Goal: Task Accomplishment & Management: Use online tool/utility

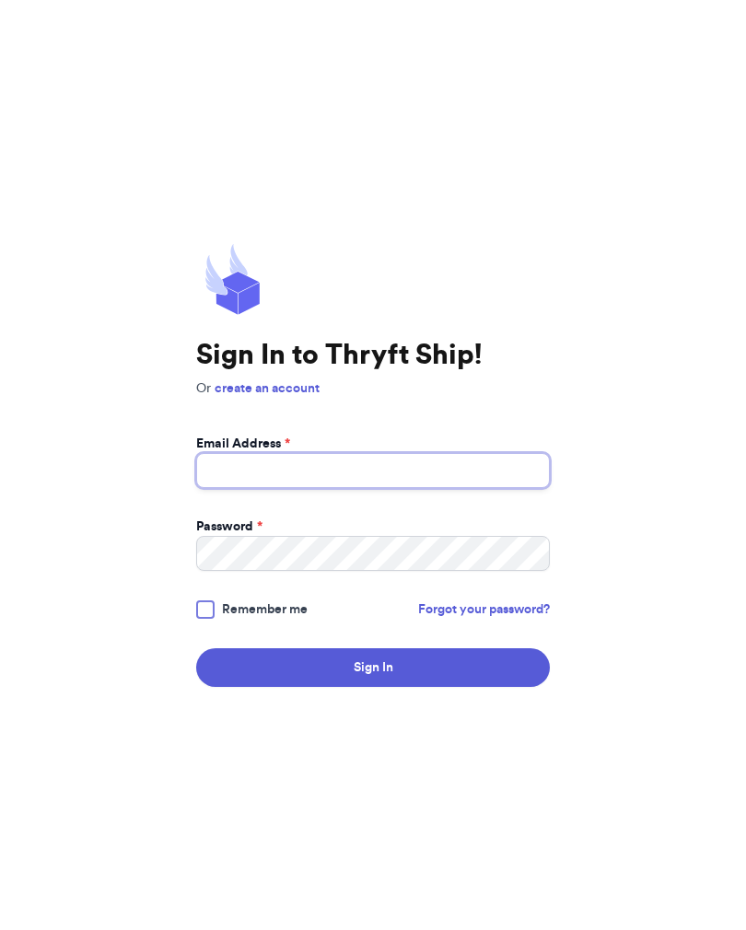
type input "[EMAIL_ADDRESS][DOMAIN_NAME]"
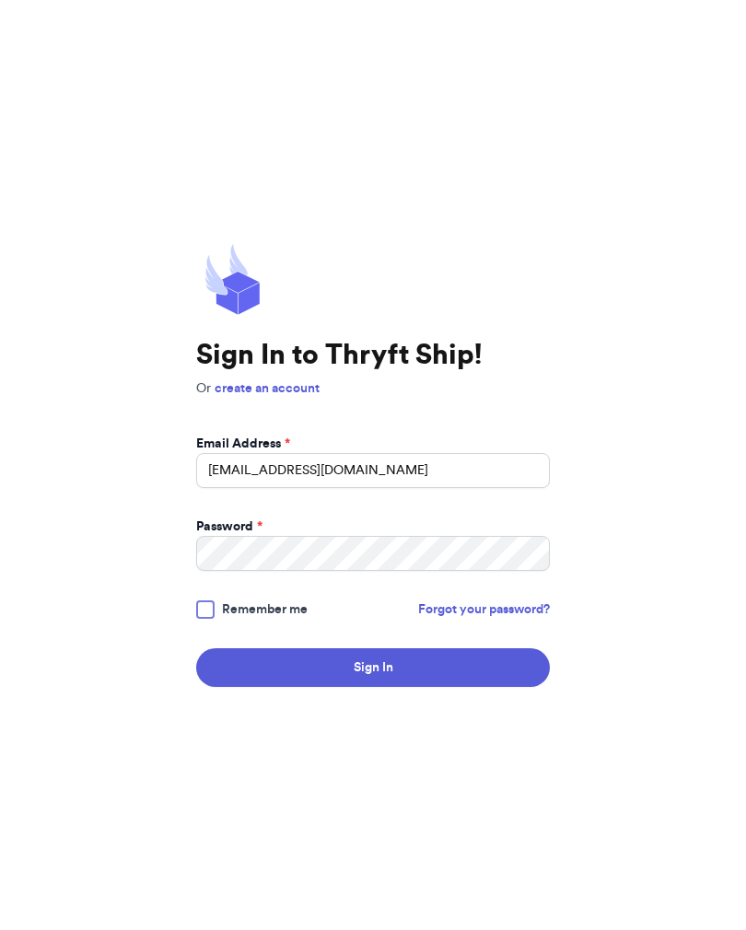
click at [373, 681] on button "Sign In" at bounding box center [372, 667] width 353 height 39
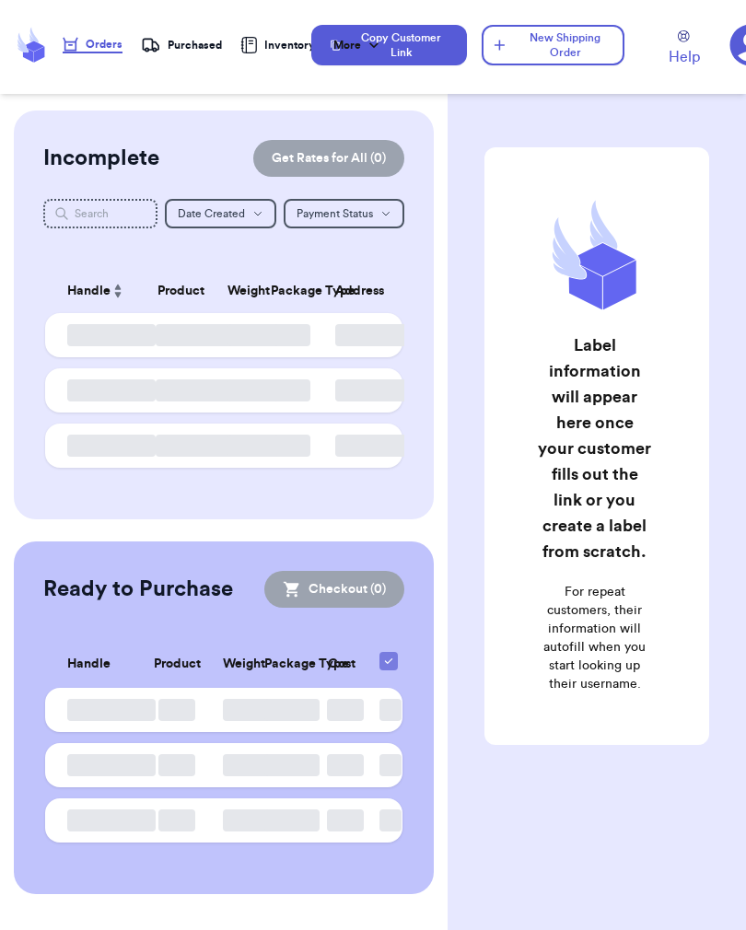
checkbox input "false"
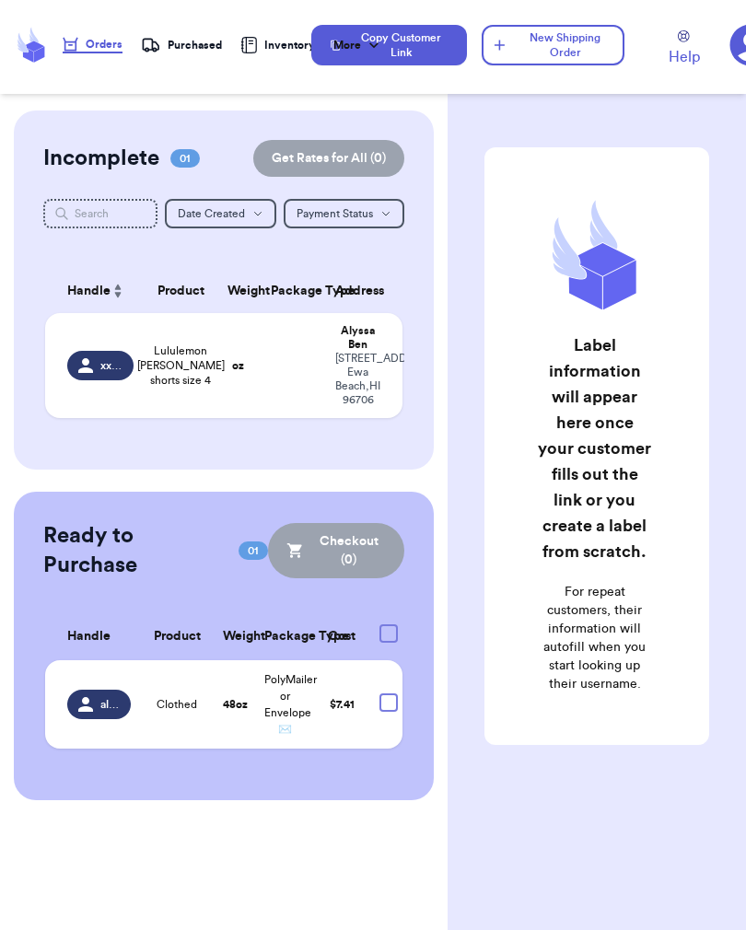
click at [260, 418] on td at bounding box center [292, 365] width 64 height 105
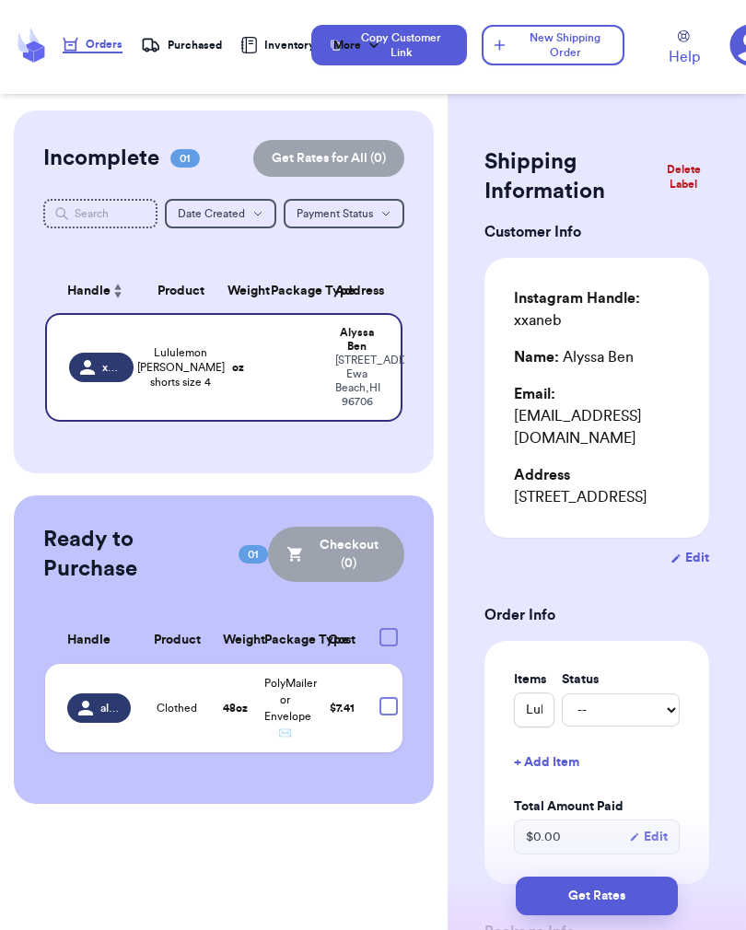
click at [260, 422] on td at bounding box center [292, 367] width 64 height 109
click at [145, 422] on td "Lululemon [PERSON_NAME] shorts size 4" at bounding box center [181, 367] width 72 height 109
click at [260, 422] on td at bounding box center [292, 367] width 64 height 109
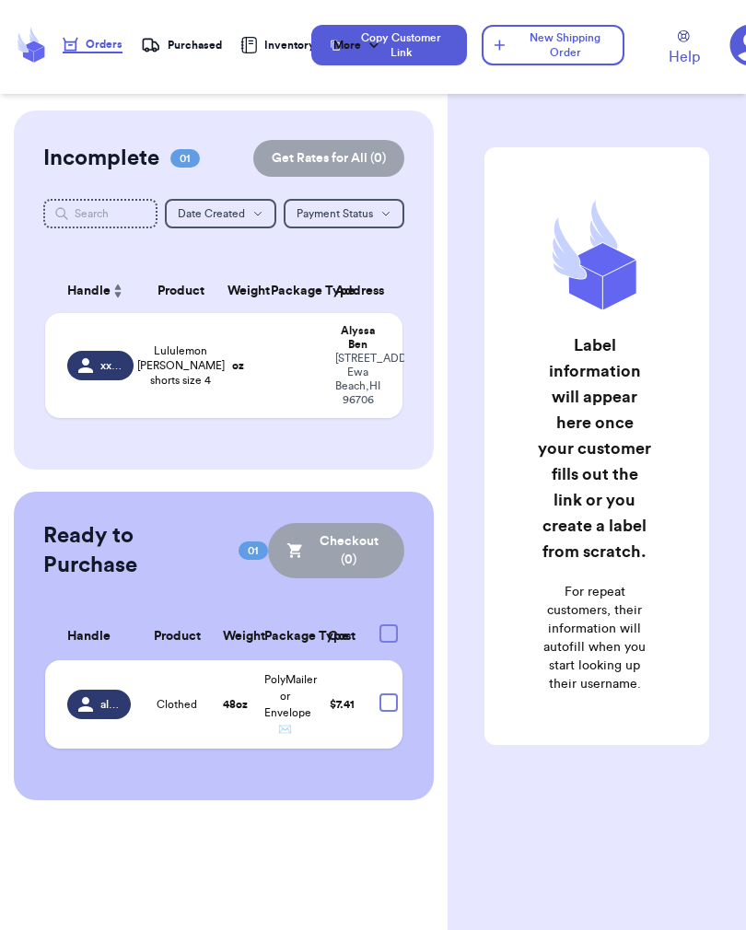
click at [185, 387] on span "Lululemon [PERSON_NAME] shorts size 4" at bounding box center [180, 365] width 87 height 44
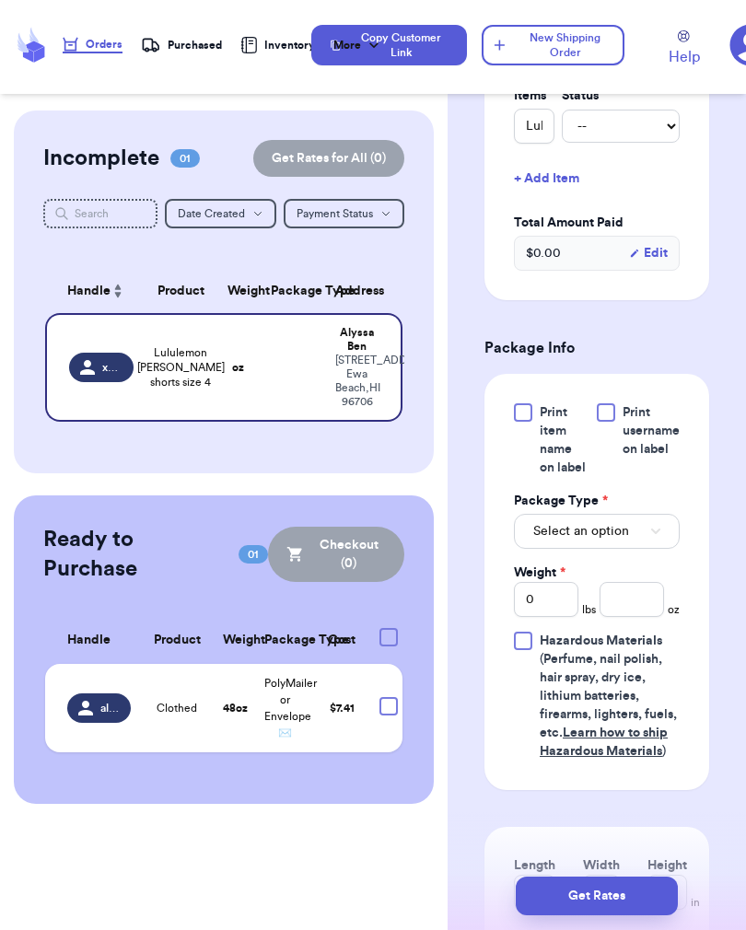
scroll to position [585, 0]
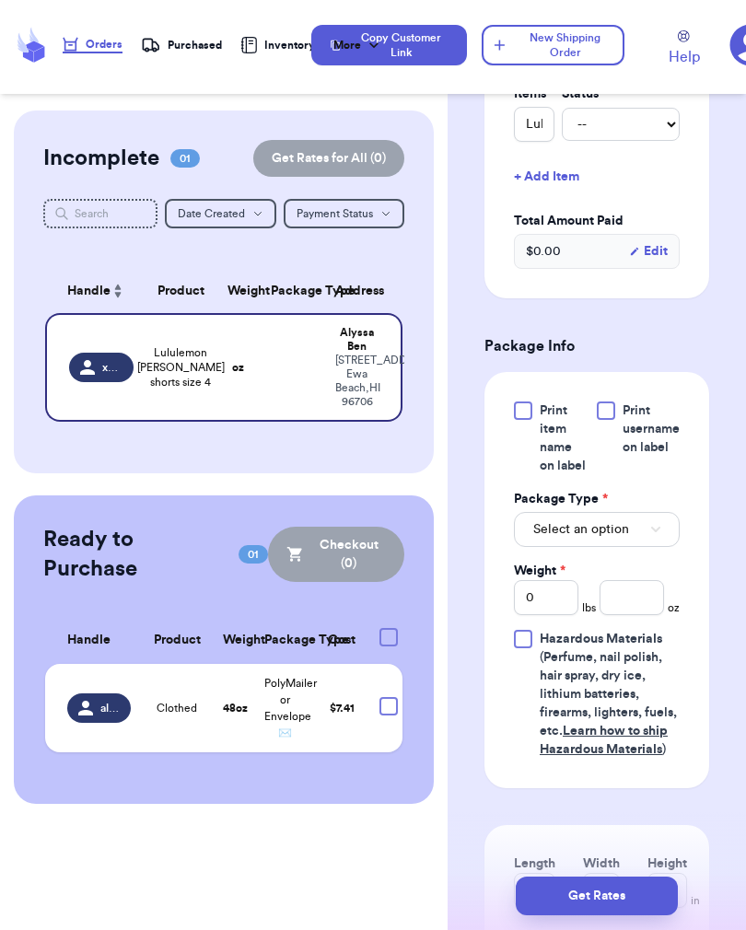
click at [615, 547] on button "Select an option" at bounding box center [597, 529] width 166 height 35
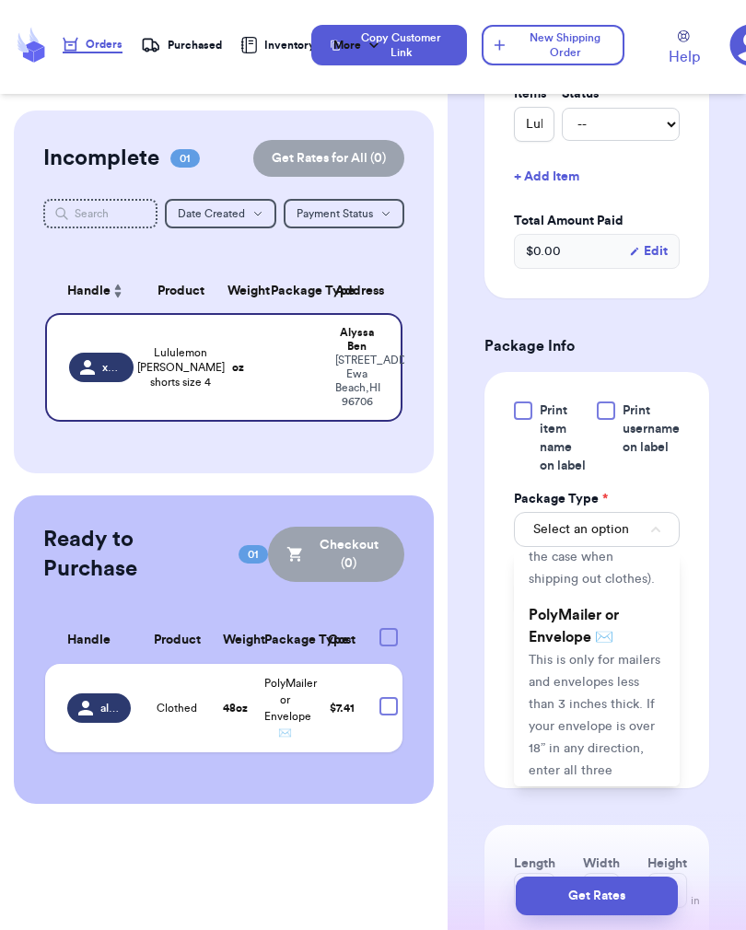
scroll to position [183, 0]
click at [584, 693] on span "This is only for mailers and envelopes less than 3 inches thick. If your envelo…" at bounding box center [594, 737] width 132 height 168
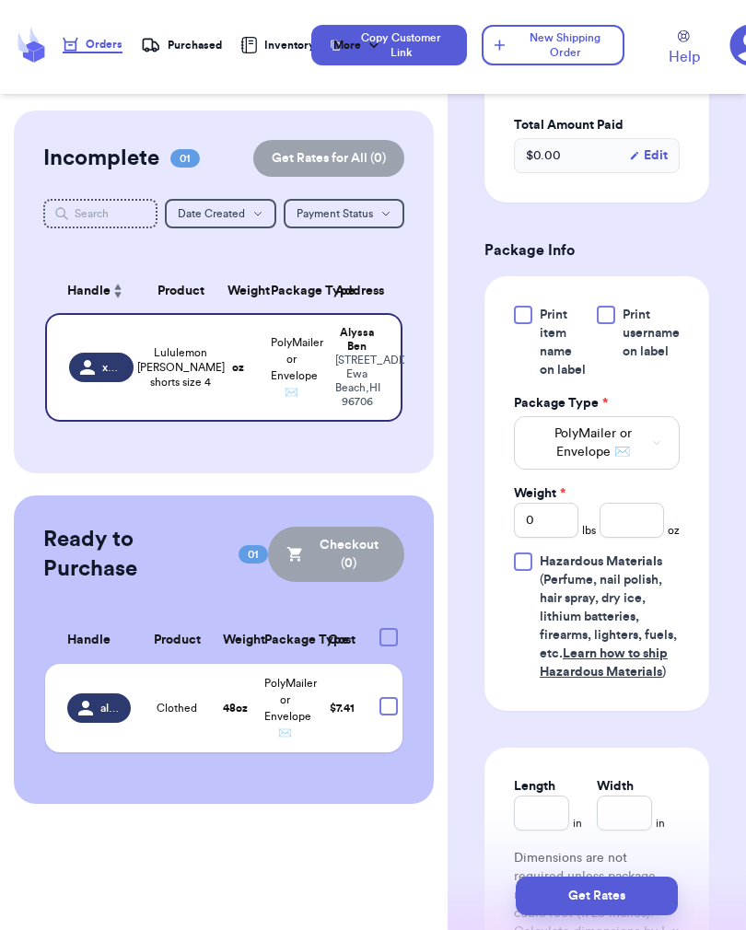
scroll to position [685, 0]
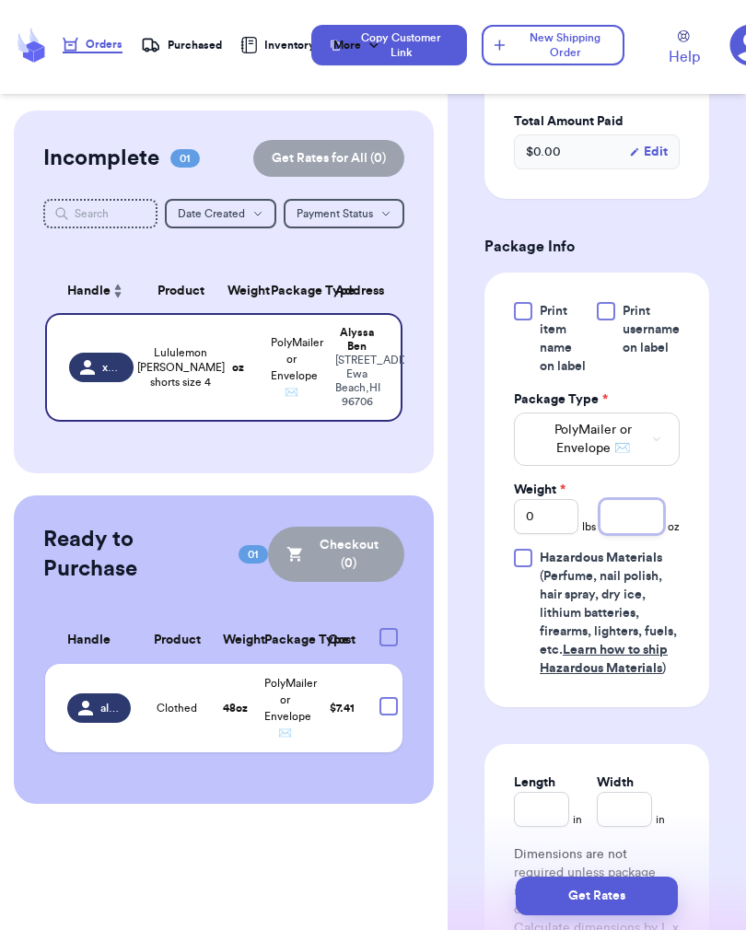
click at [620, 534] on input "number" at bounding box center [631, 516] width 64 height 35
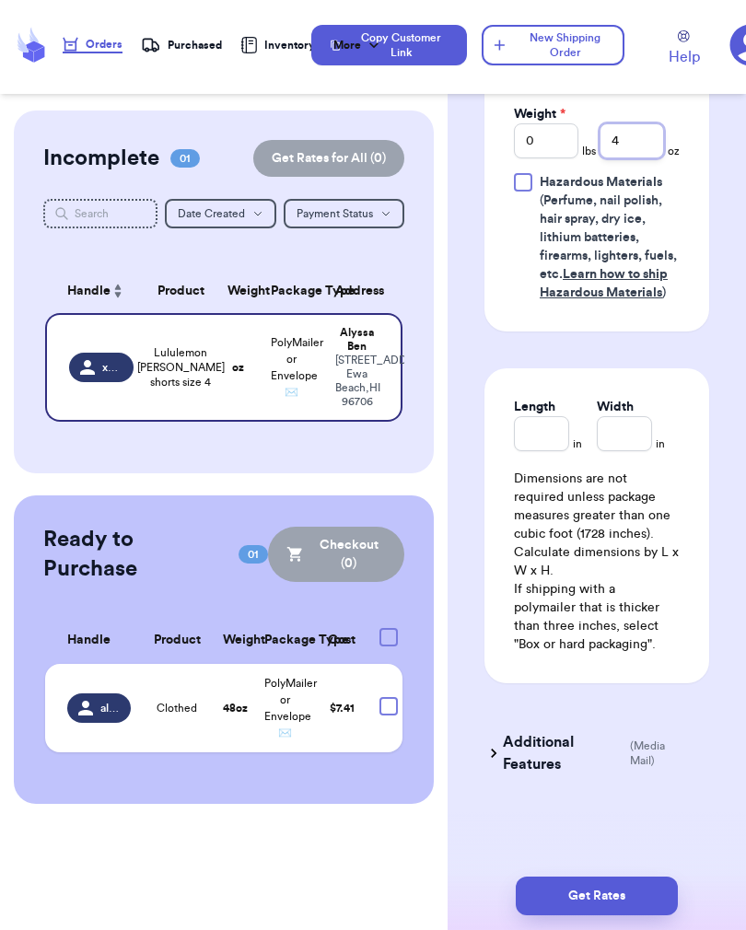
type input "4"
click at [619, 907] on button "Get Rates" at bounding box center [596, 895] width 162 height 39
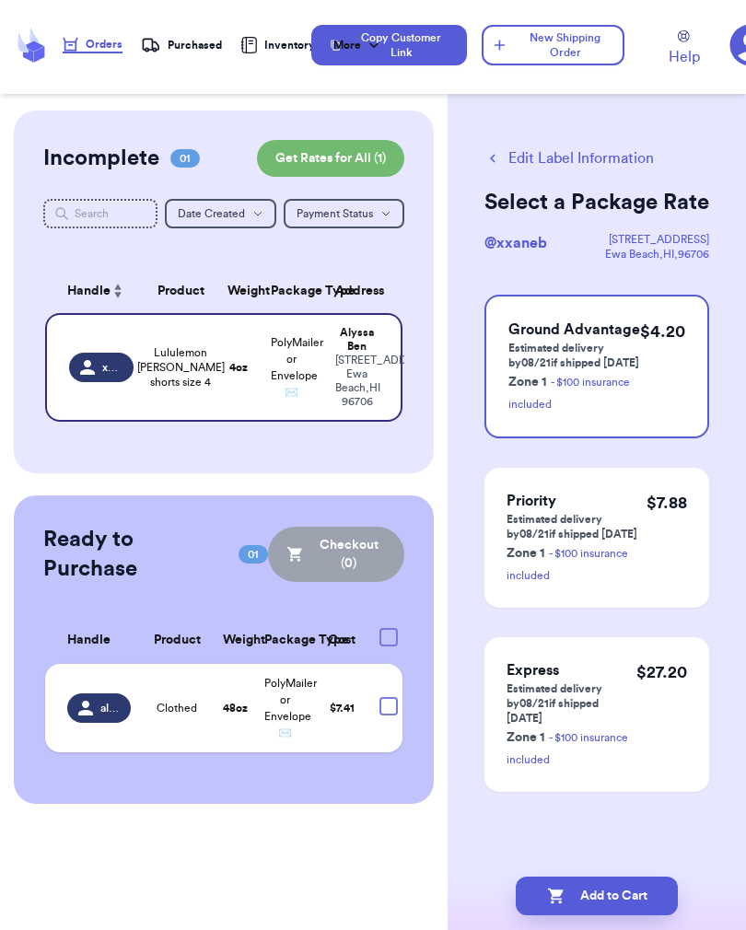
scroll to position [0, 0]
click at [571, 63] on button "New Shipping Order" at bounding box center [552, 45] width 142 height 40
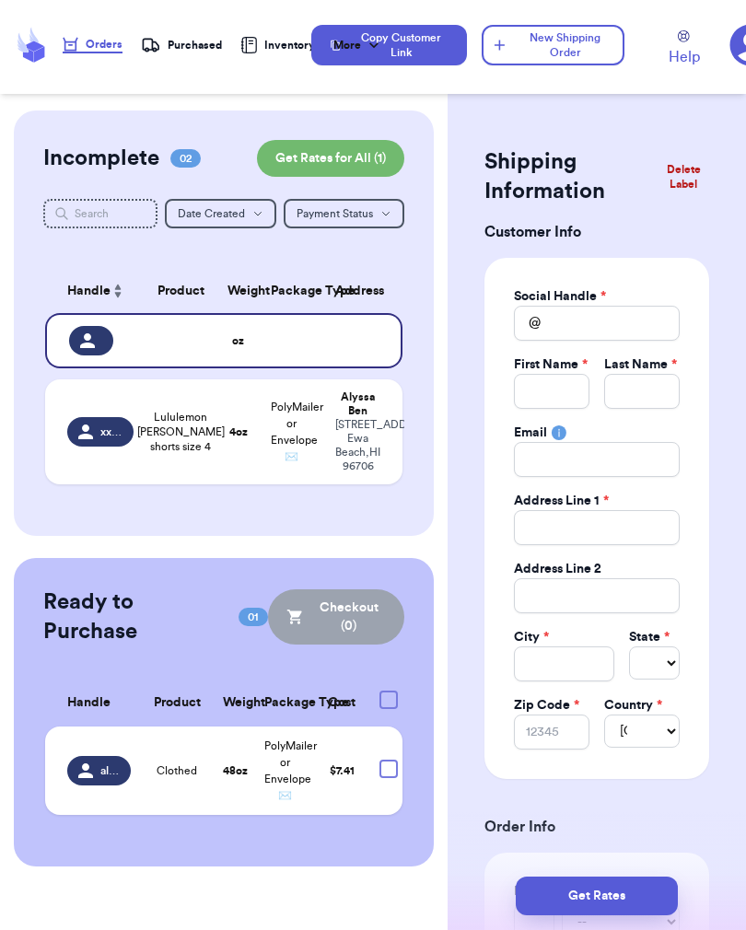
click at [350, 366] on td at bounding box center [363, 340] width 79 height 55
click at [629, 330] on input "Total Amount Paid" at bounding box center [597, 323] width 166 height 35
type input "K"
type input "Ka"
type input "[PERSON_NAME]"
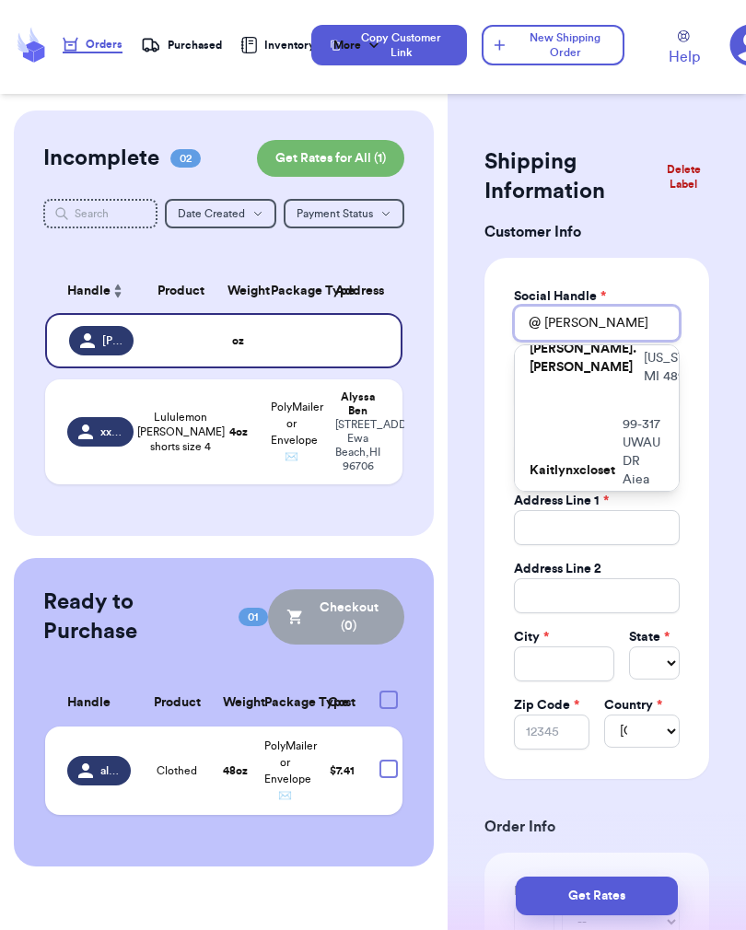
scroll to position [110, 0]
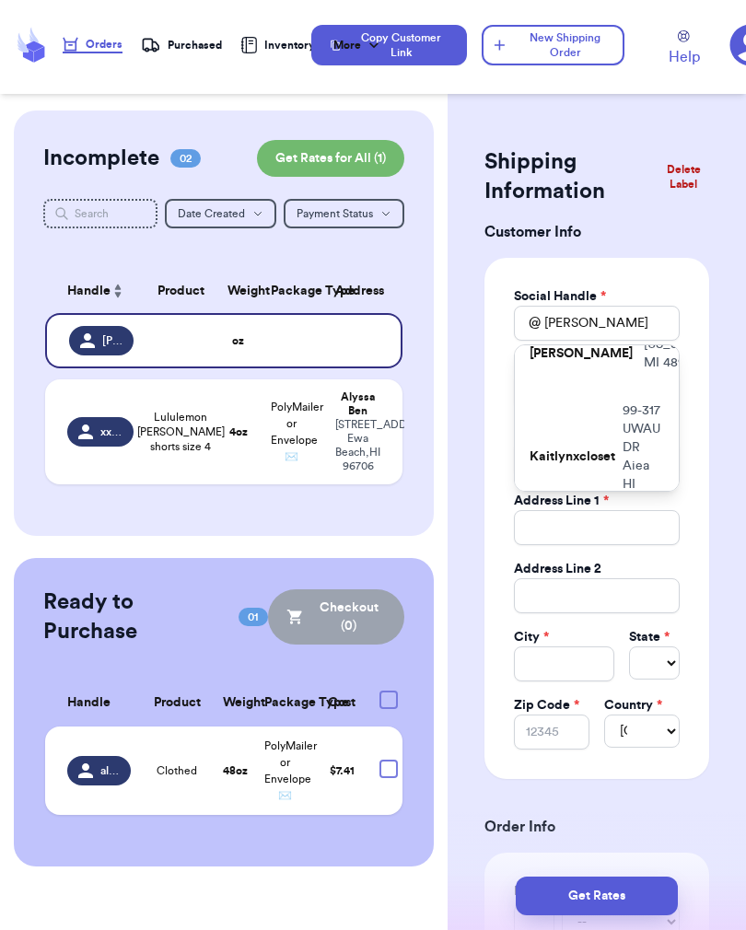
click at [643, 372] on p "[STREET_ADDRESS][US_STATE]" at bounding box center [701, 344] width 117 height 55
type input "[PERSON_NAME].[PERSON_NAME]"
type input "[PERSON_NAME]"
type input "[EMAIL_ADDRESS][DOMAIN_NAME]"
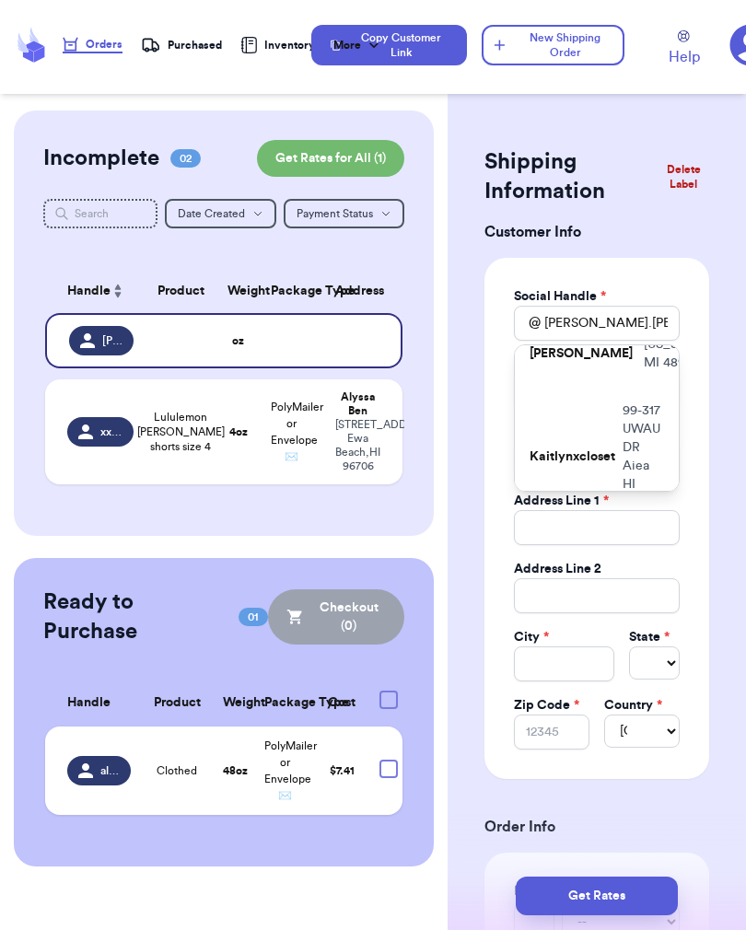
type input "[STREET_ADDRESS][US_STATE]"
type input "101"
type input "Lansing"
select select "MI"
type input "48917"
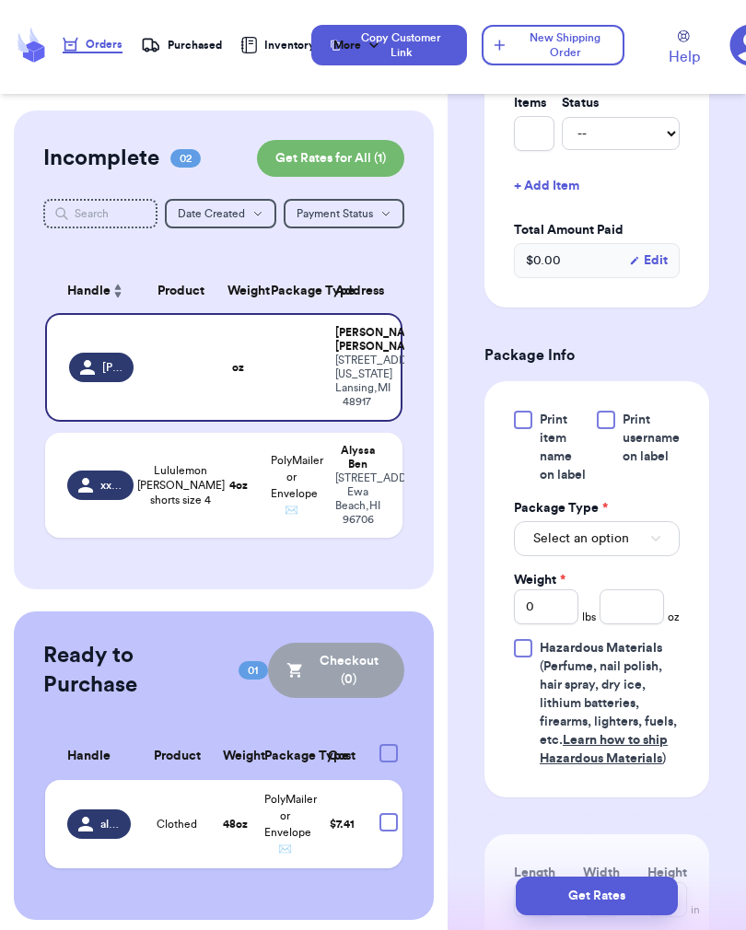
scroll to position [804, 0]
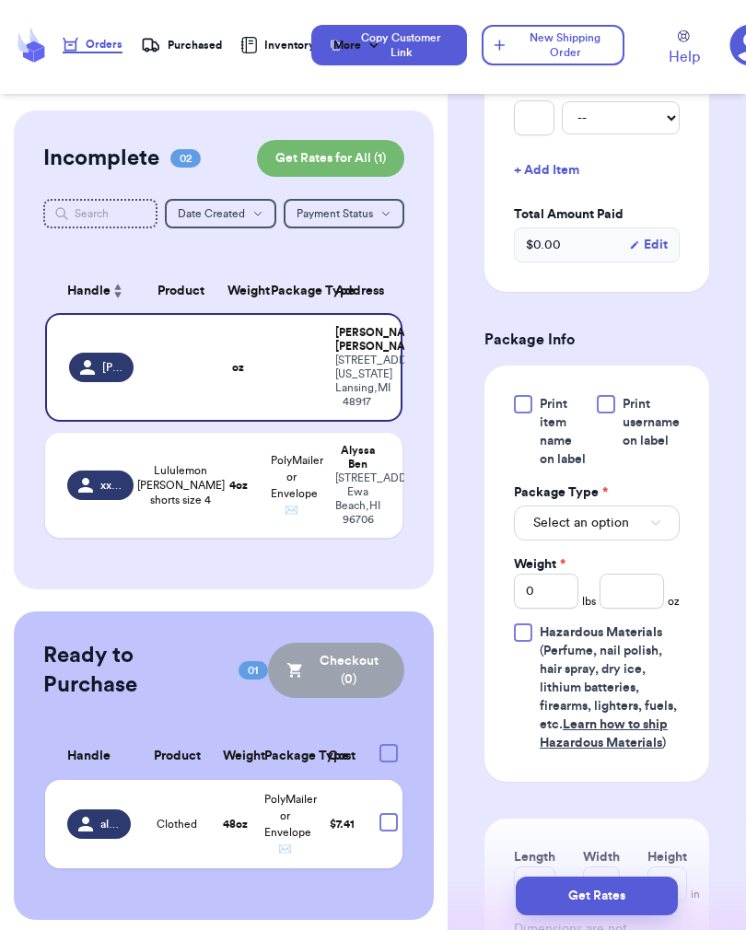
click at [646, 540] on button "Select an option" at bounding box center [597, 522] width 166 height 35
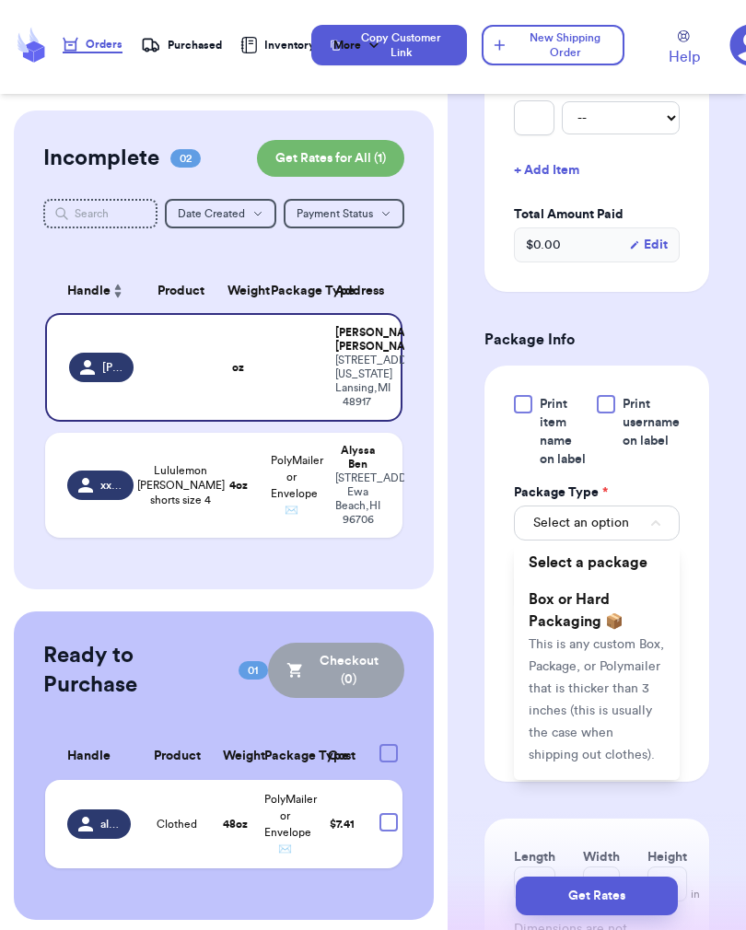
scroll to position [204, 0]
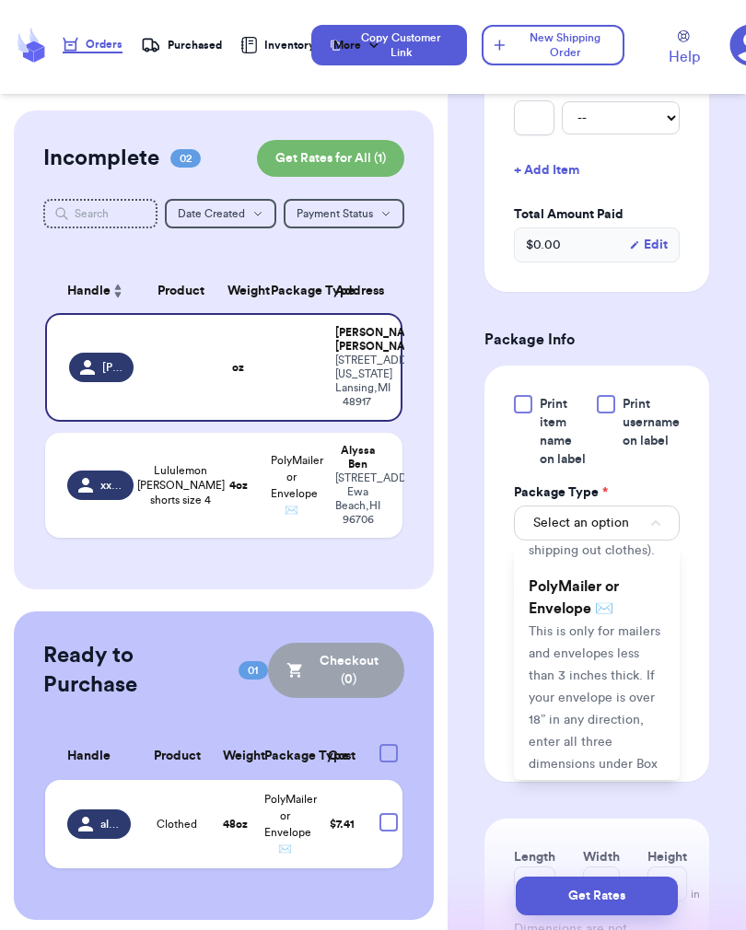
click at [597, 711] on span "This is only for mailers and envelopes less than 3 inches thick. If your envelo…" at bounding box center [594, 709] width 132 height 168
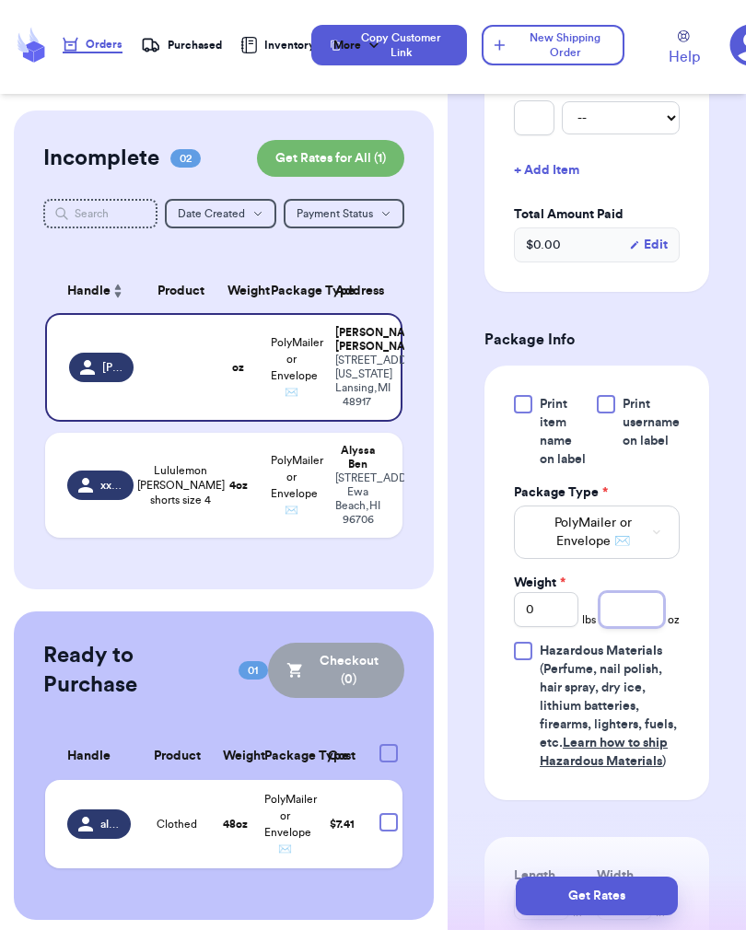
click at [642, 627] on input "number" at bounding box center [631, 609] width 64 height 35
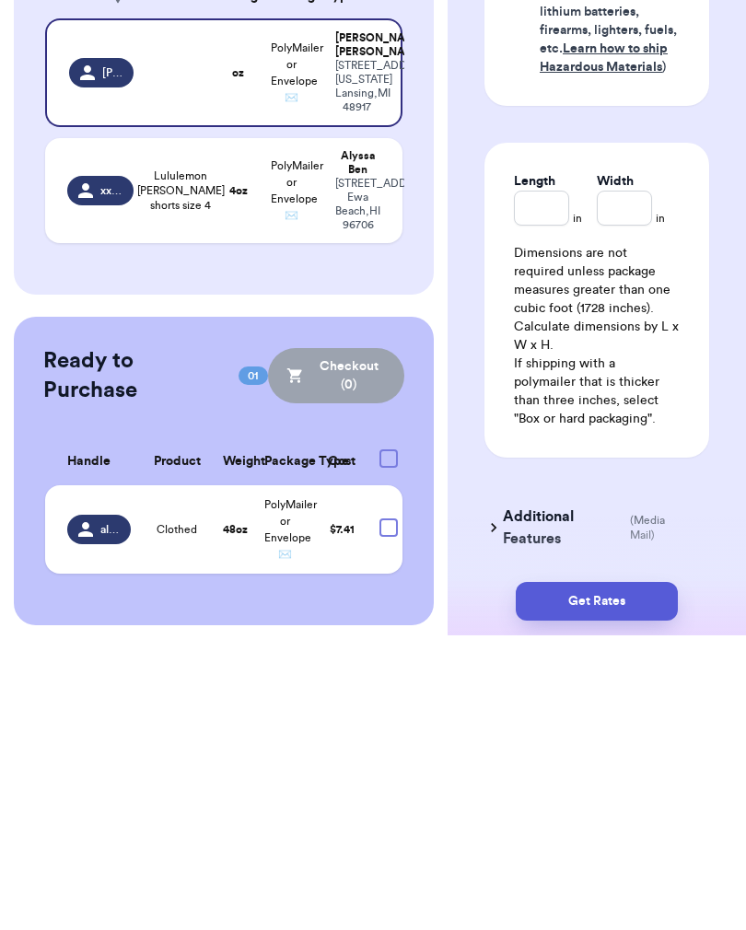
scroll to position [1225, 0]
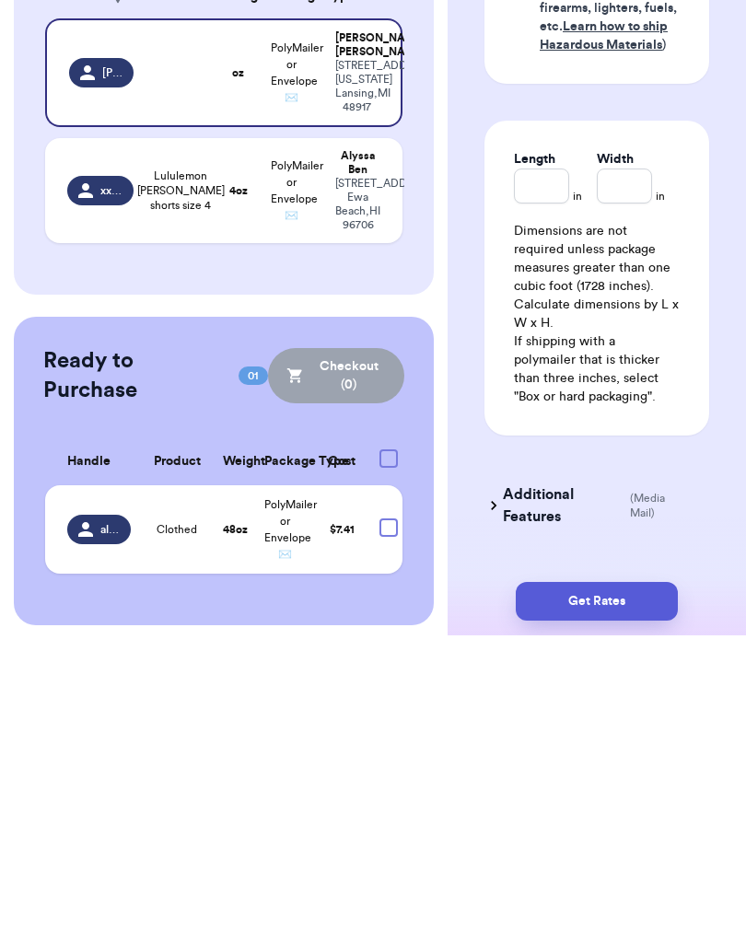
type input "11"
click at [601, 876] on button "Get Rates" at bounding box center [596, 895] width 162 height 39
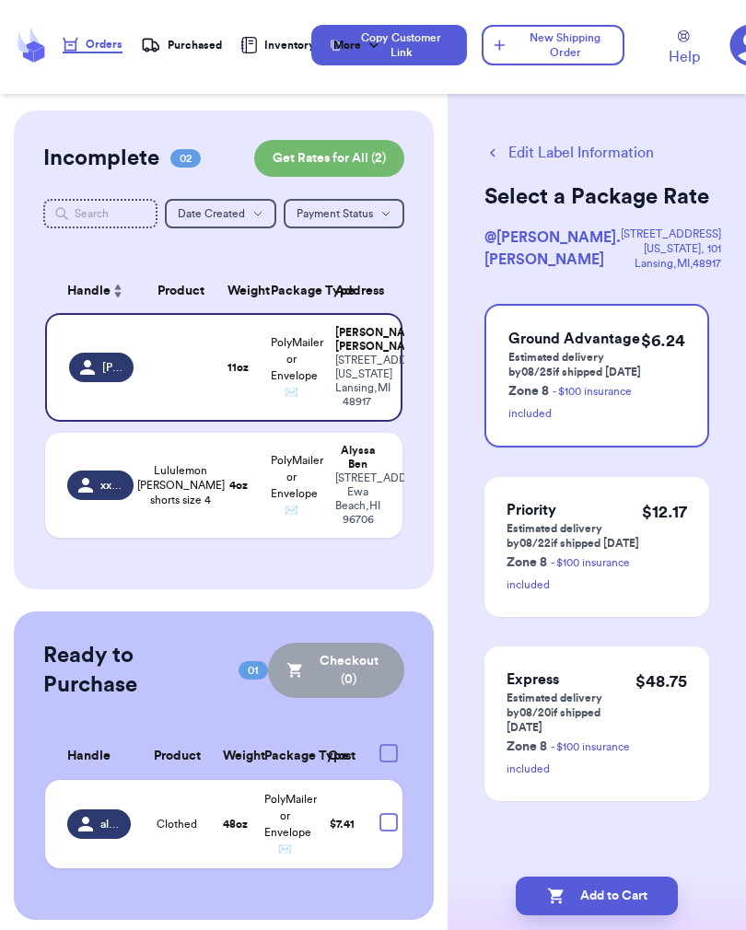
scroll to position [0, 0]
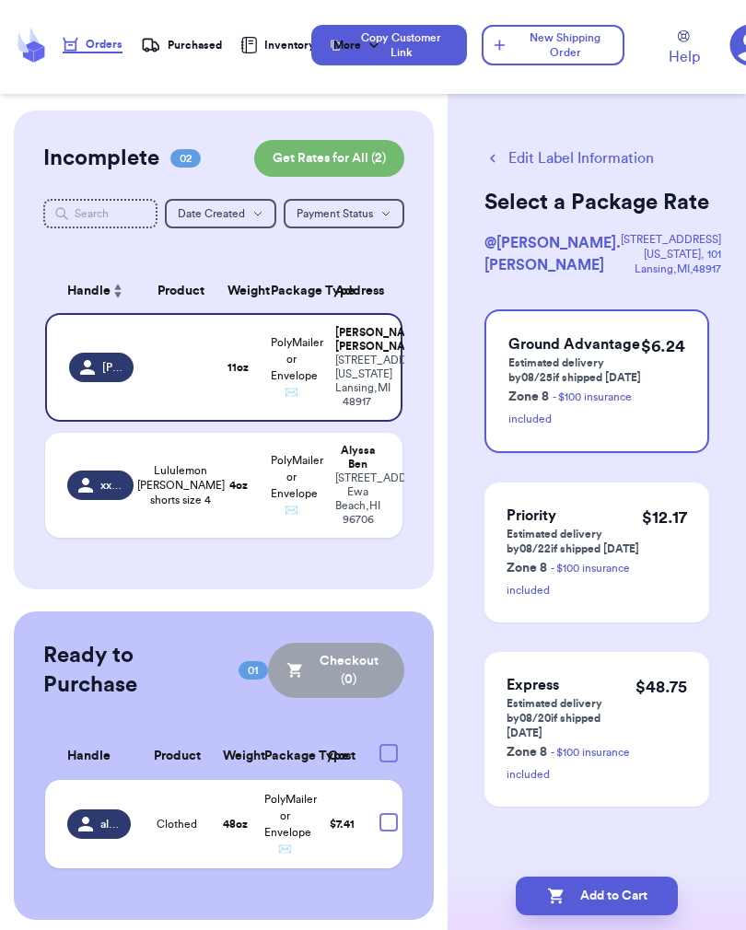
click at [626, 891] on button "Add to Cart" at bounding box center [596, 895] width 162 height 39
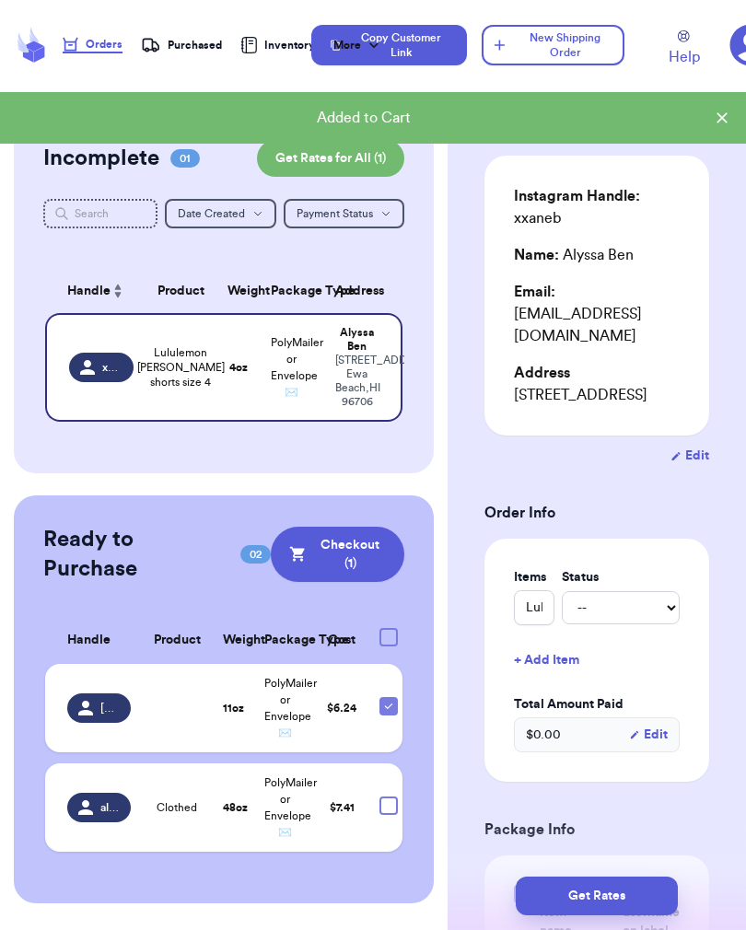
click at [549, 52] on button "New Shipping Order" at bounding box center [552, 45] width 142 height 40
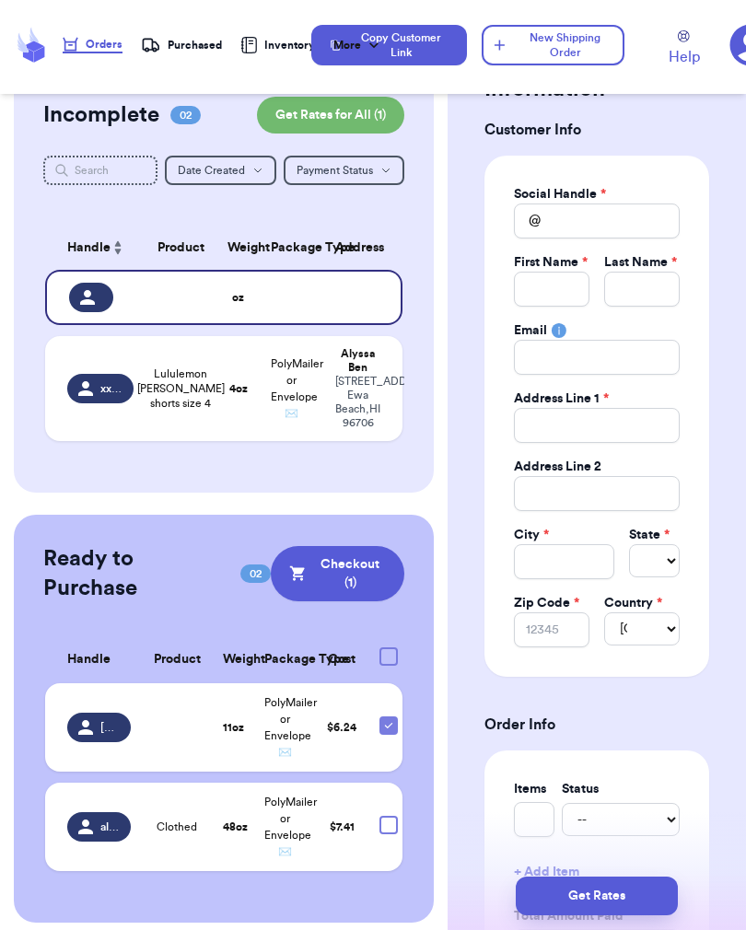
scroll to position [42, 0]
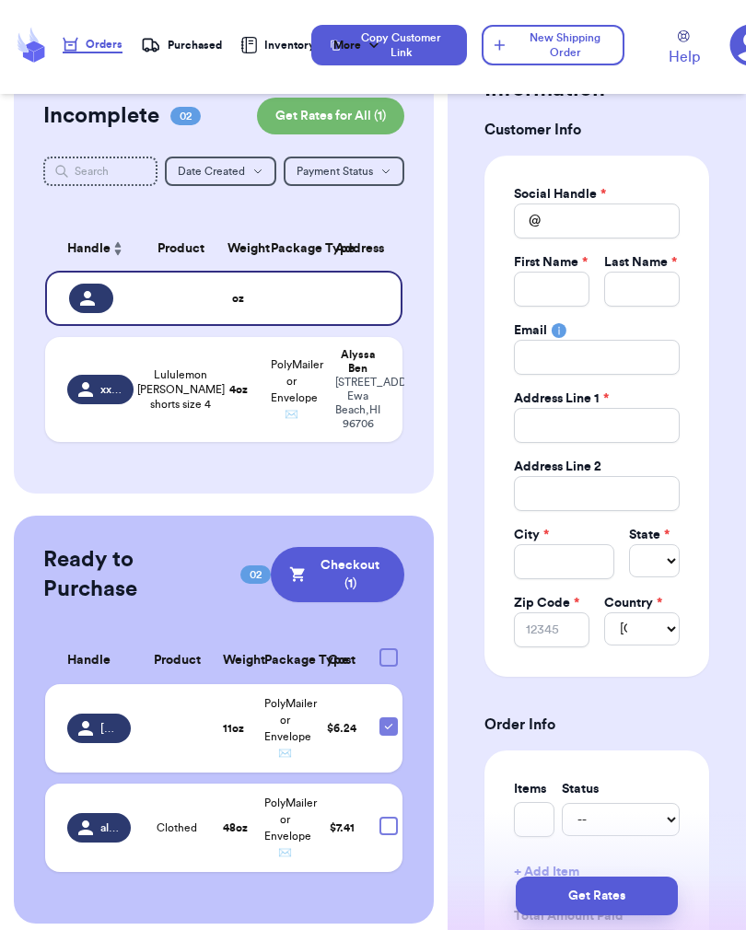
click at [201, 442] on td "Lululemon [PERSON_NAME] shorts size 4" at bounding box center [181, 389] width 72 height 105
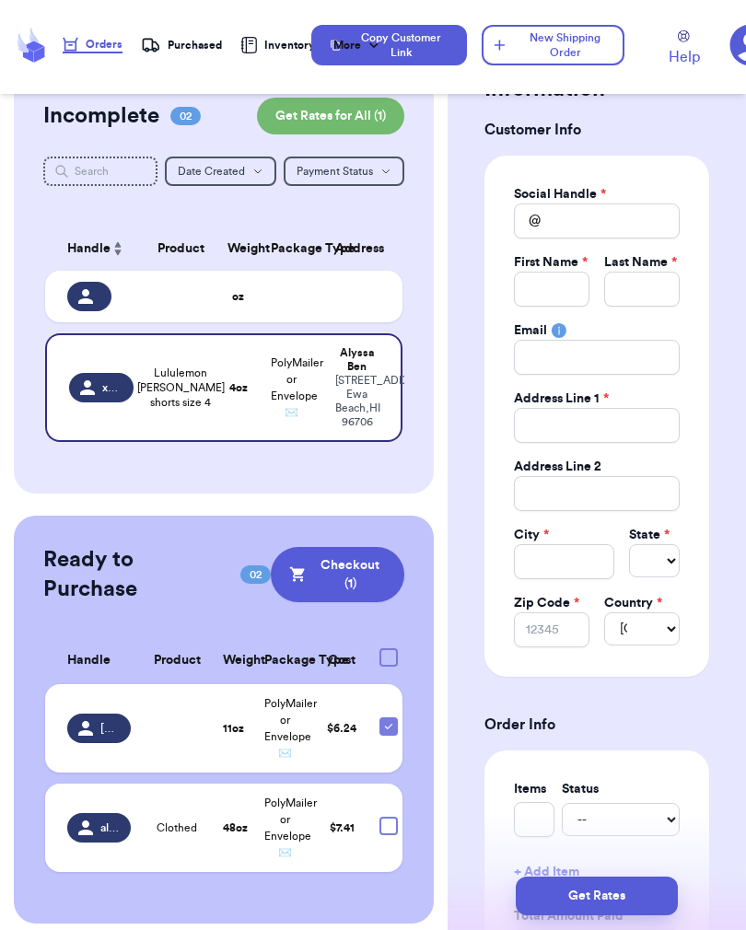
type input "Lululemon [PERSON_NAME] shorts size 4"
type input "4"
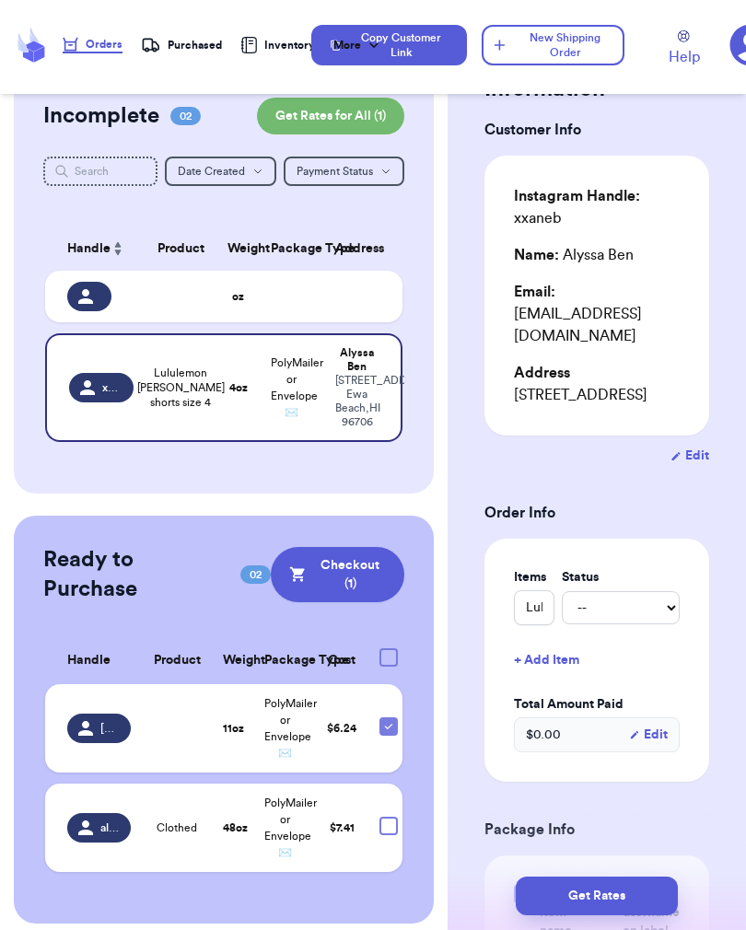
click at [630, 897] on button "Get Rates" at bounding box center [596, 895] width 162 height 39
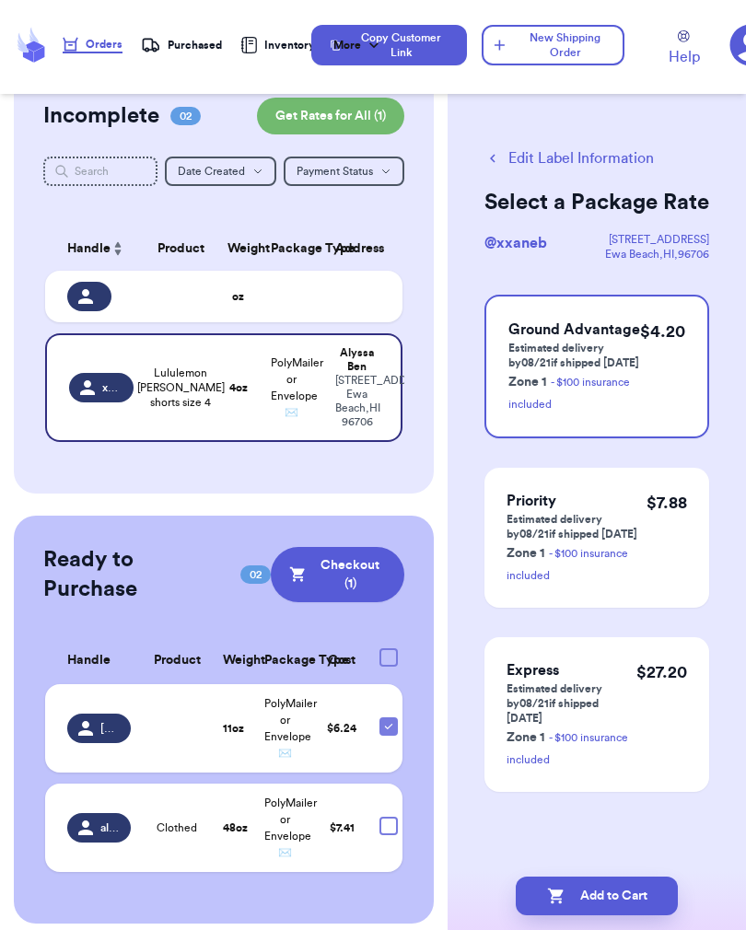
click at [629, 888] on button "Add to Cart" at bounding box center [596, 895] width 162 height 39
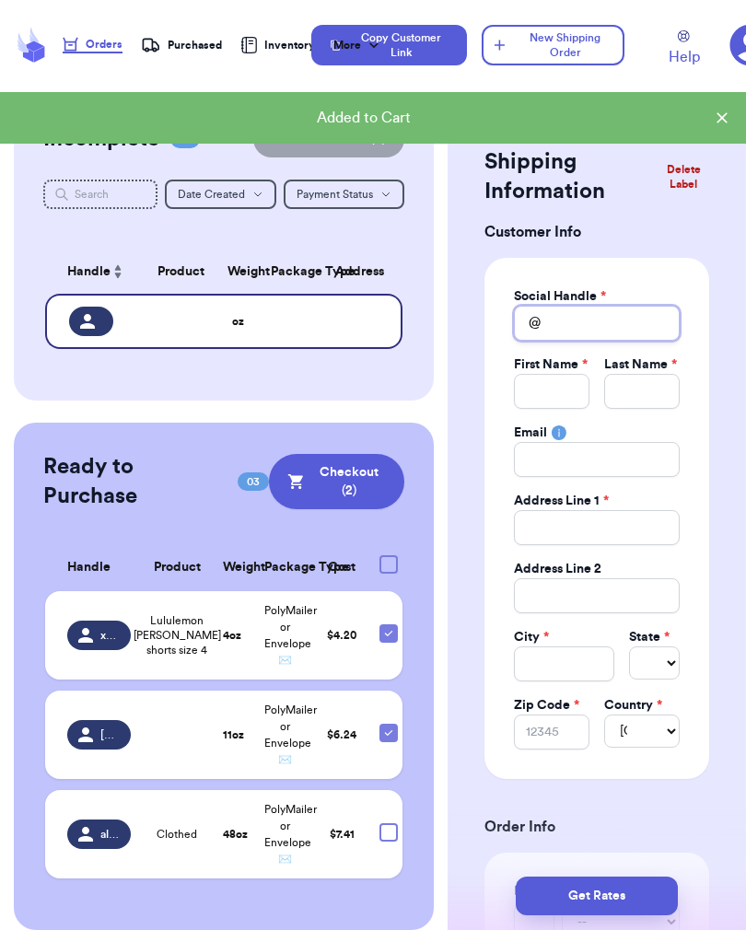
click at [616, 325] on input "Total Amount Paid" at bounding box center [597, 323] width 166 height 35
type input "S"
type input "Sh"
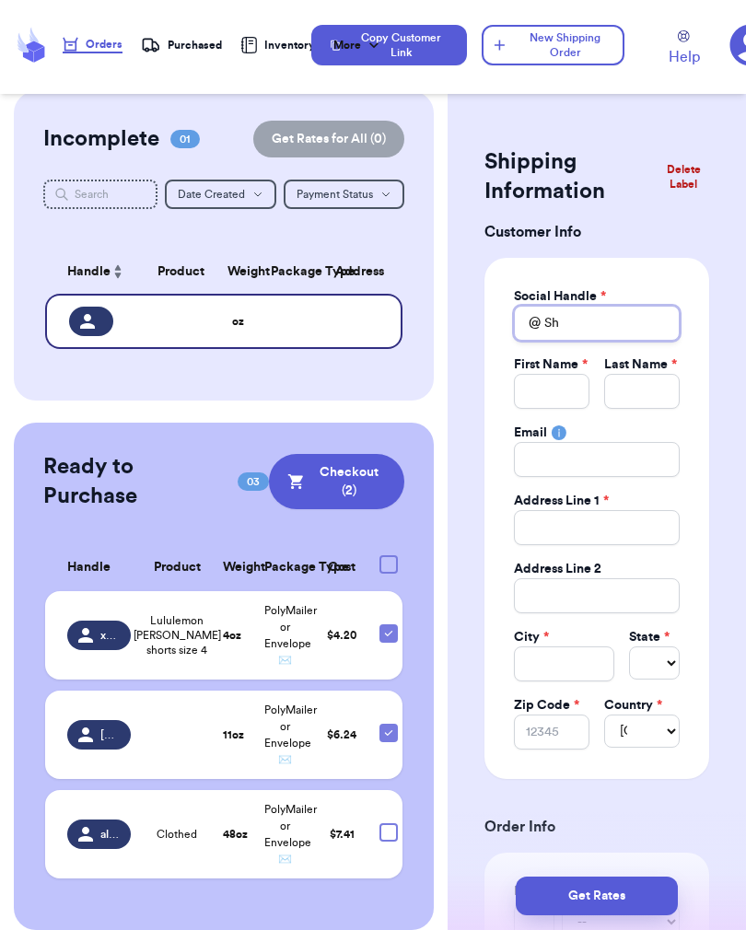
type input "Sho"
type input "Shop"
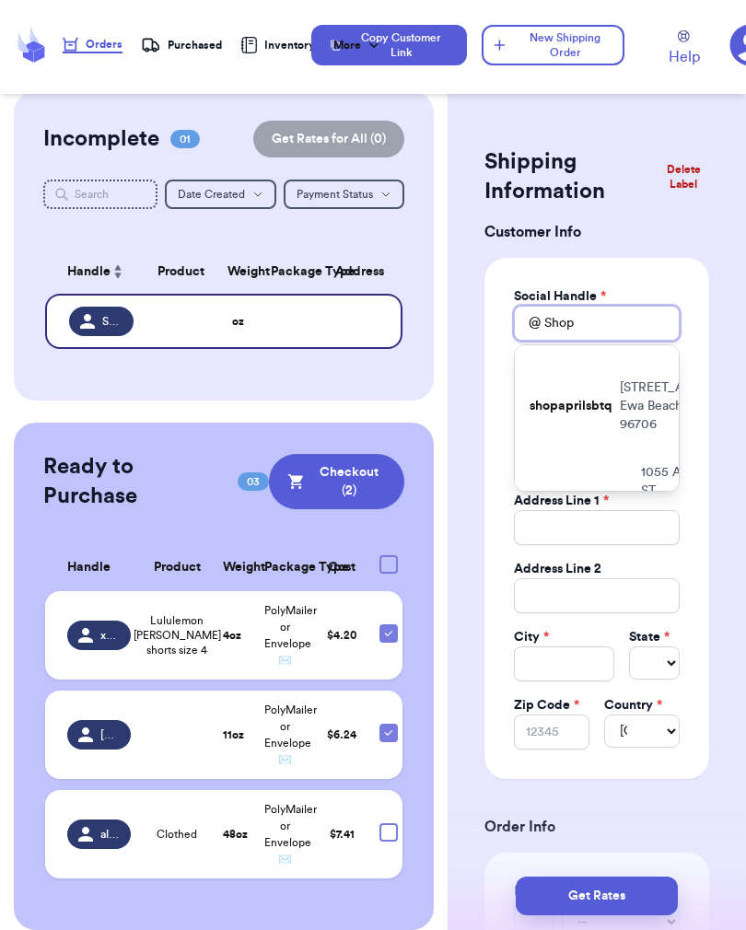
scroll to position [440, -1]
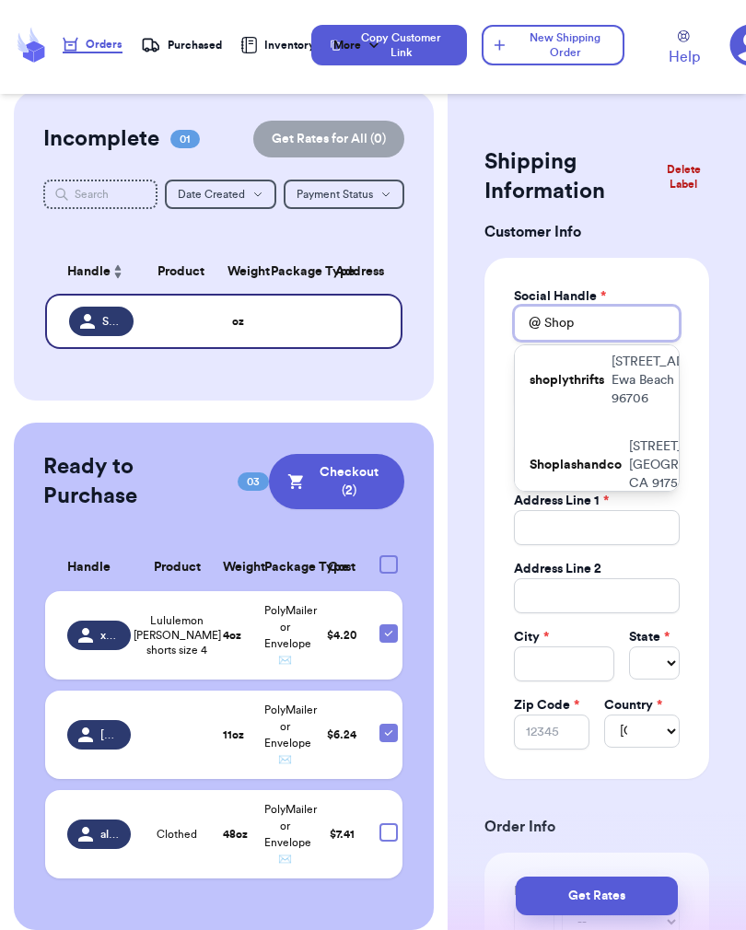
type input "Shopj"
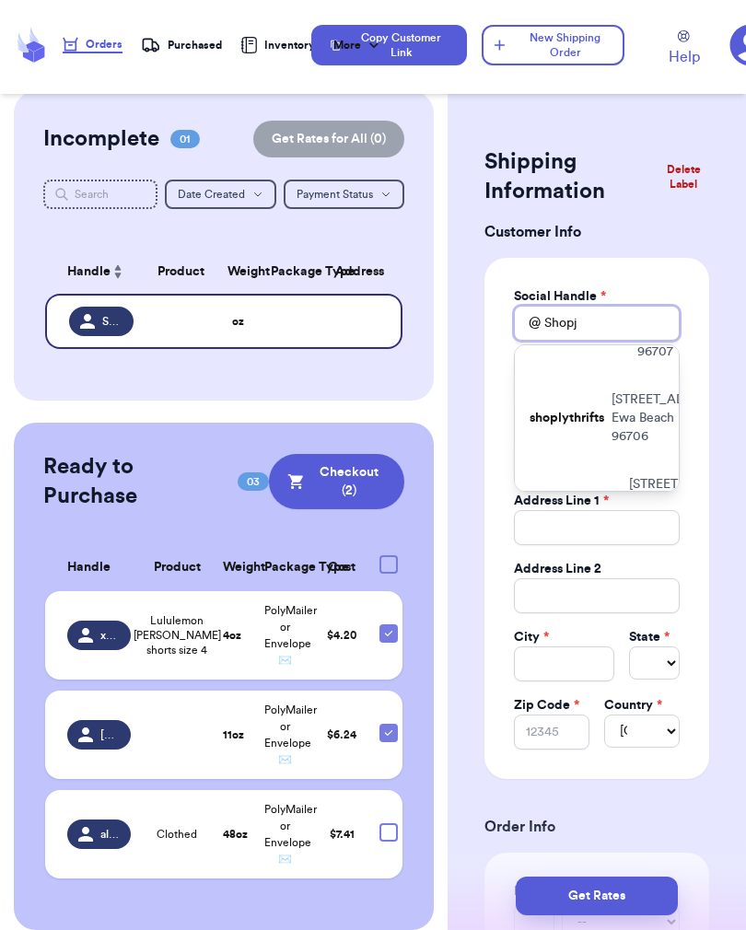
type input "Shopjc"
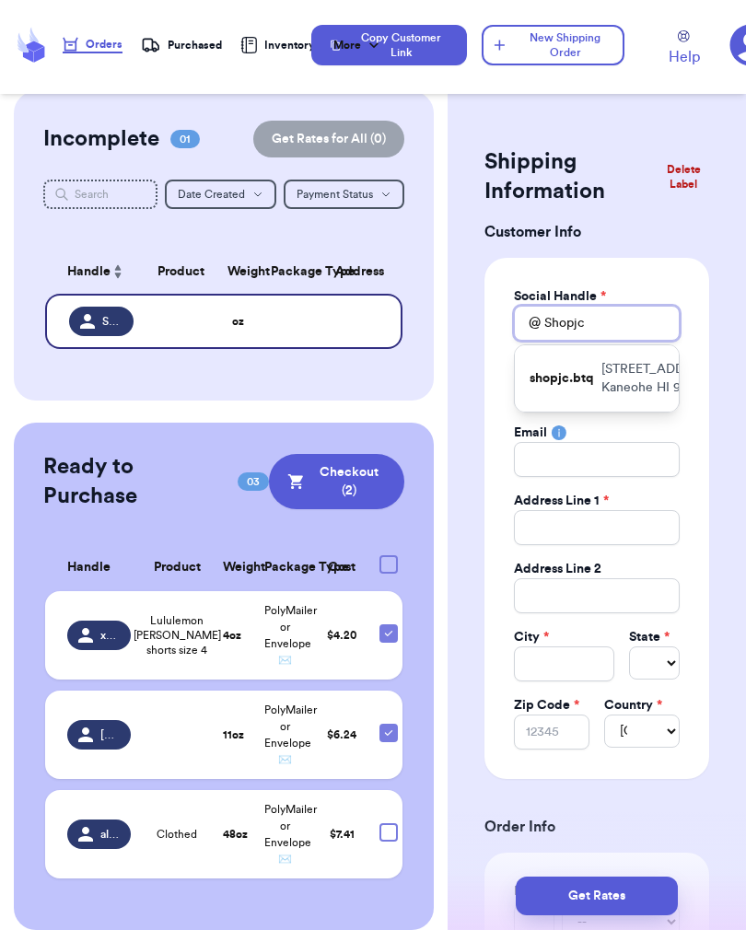
type input "Shopj"
type input "Shop"
type input "Sho"
type input "Sh"
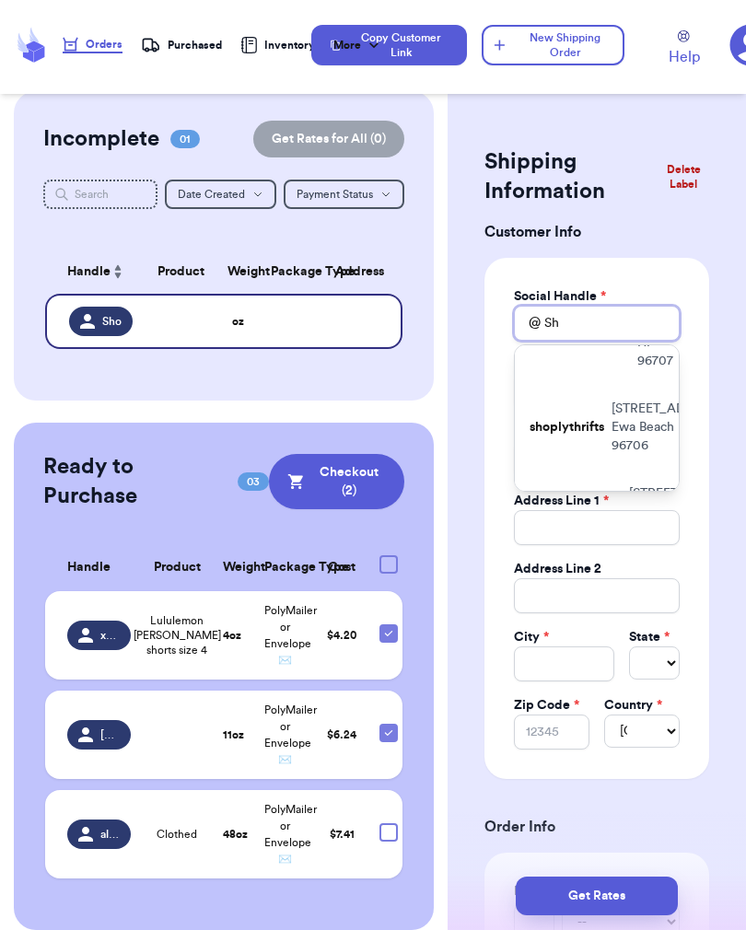
type input "S"
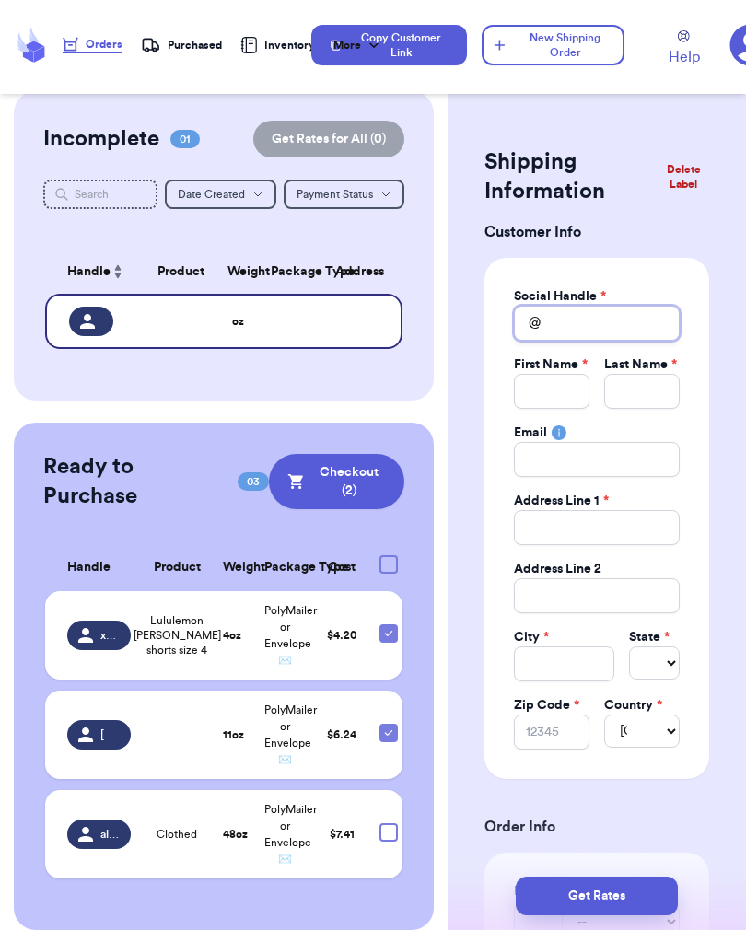
type input "_"
type input "_s"
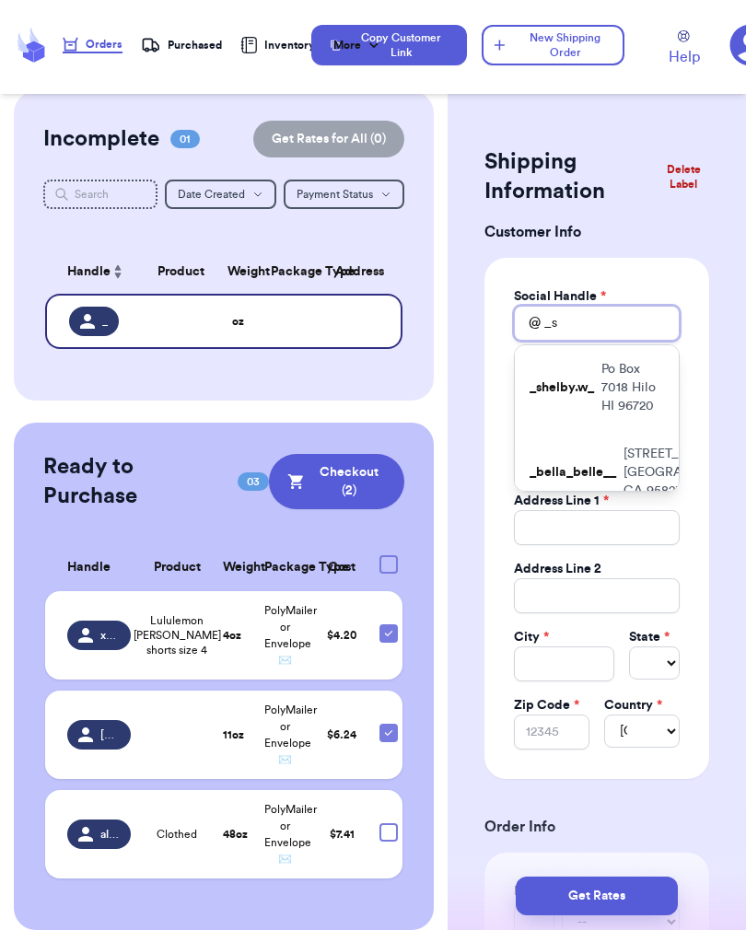
type input "_sh"
type input "_s"
type input "_"
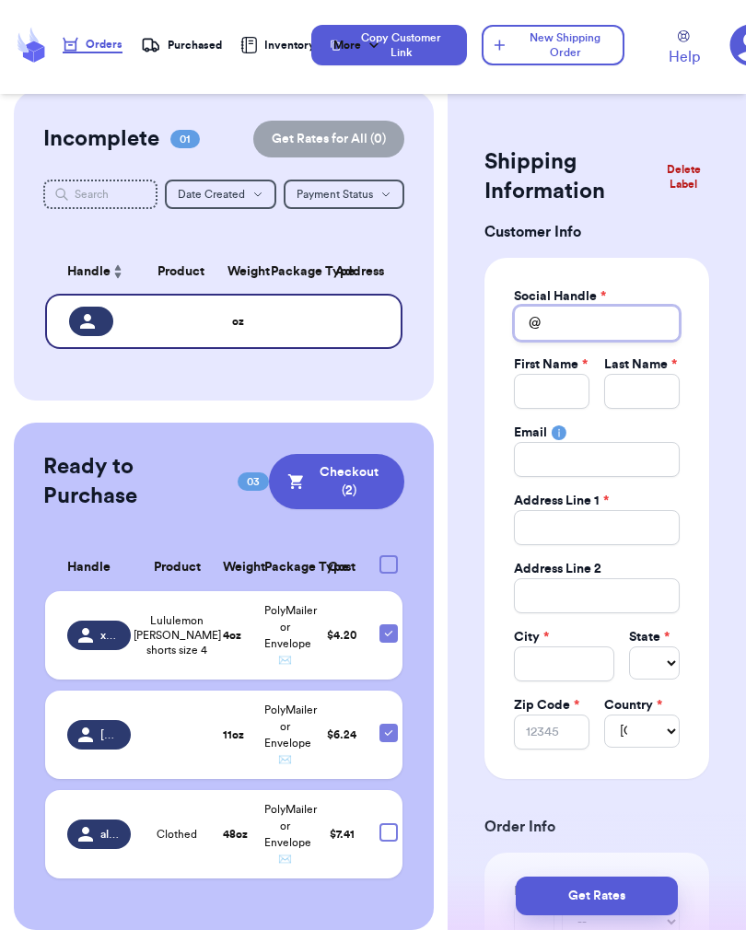
type input "J"
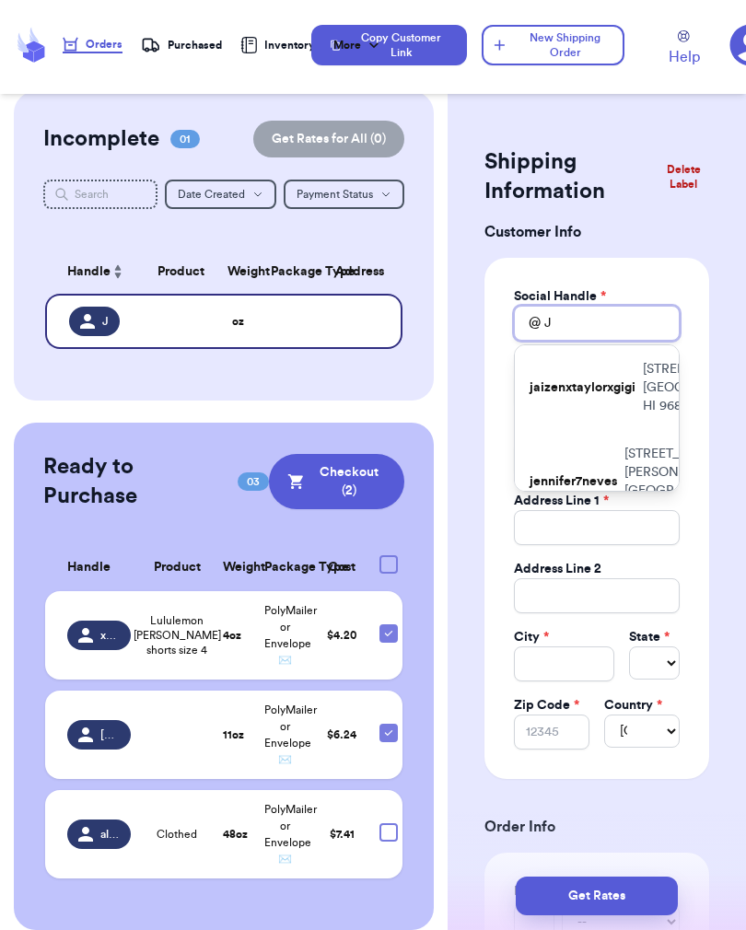
type input "Jc"
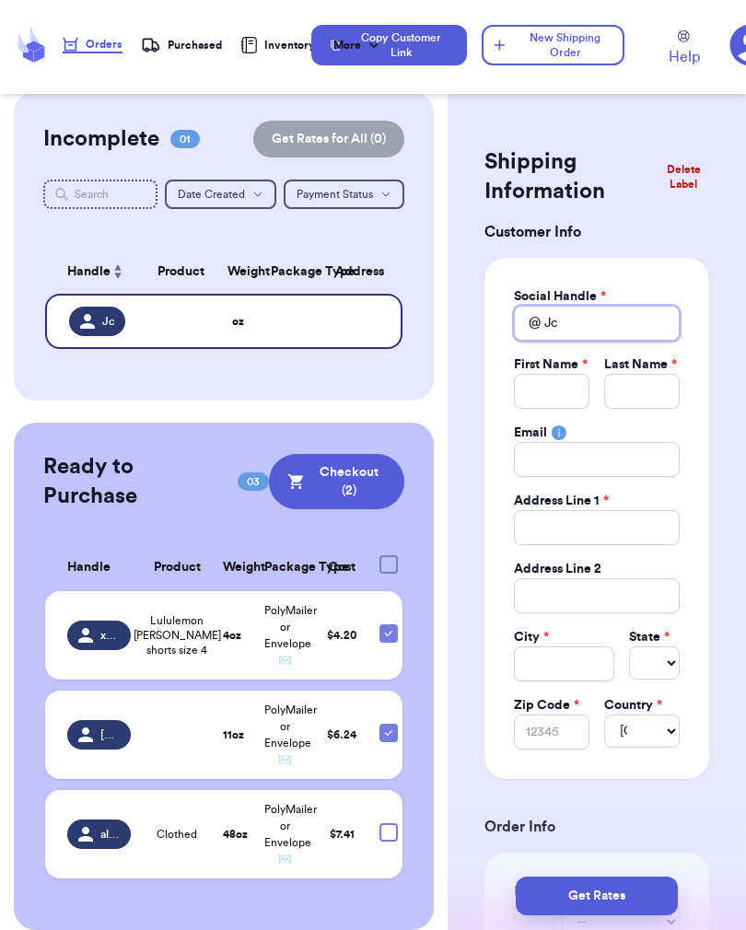
type input "J"
type input "S"
type input "Sh"
type input "Sho"
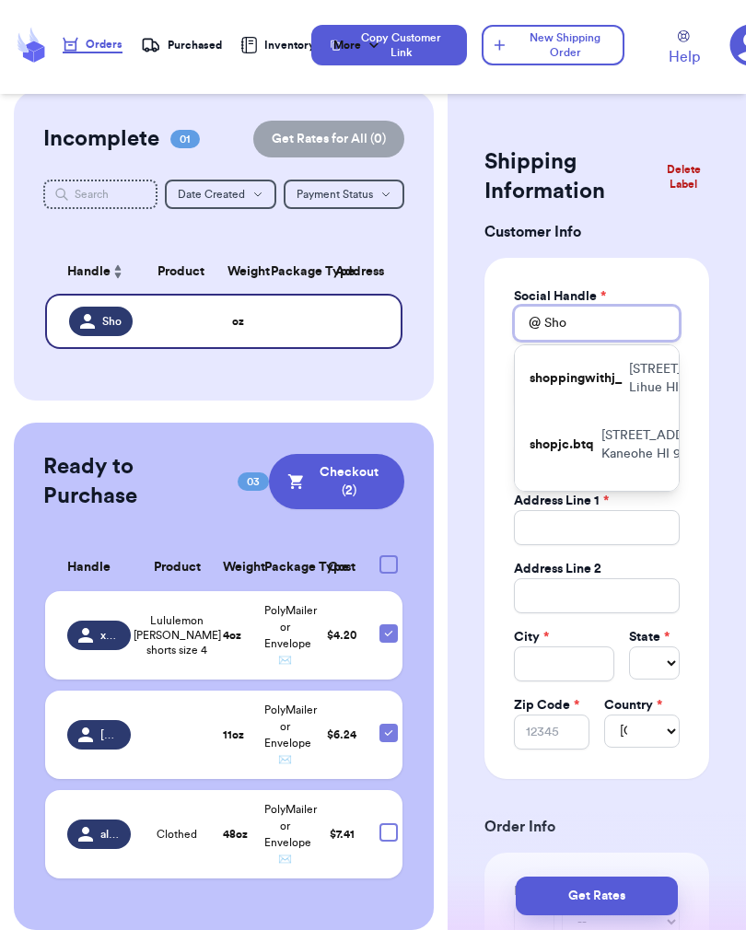
type input "Shop"
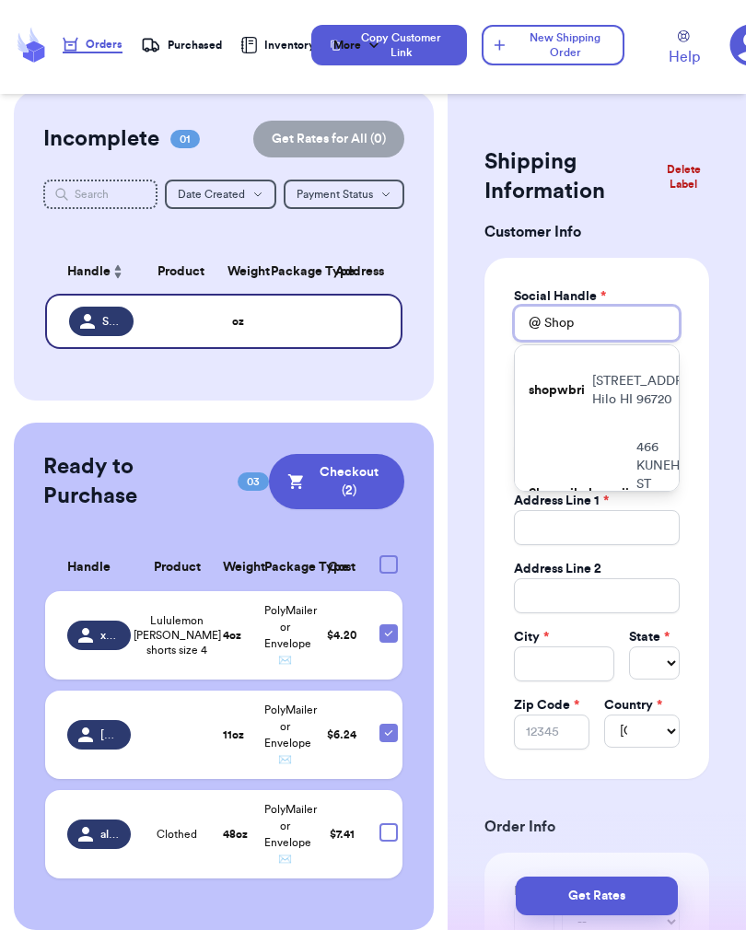
scroll to position [122, 1]
click at [625, 341] on p "[STREET_ADDRESS]" at bounding box center [658, 322] width 117 height 37
type input "shopjc.btq"
type input "Jaeci"
type input "[PERSON_NAME]"
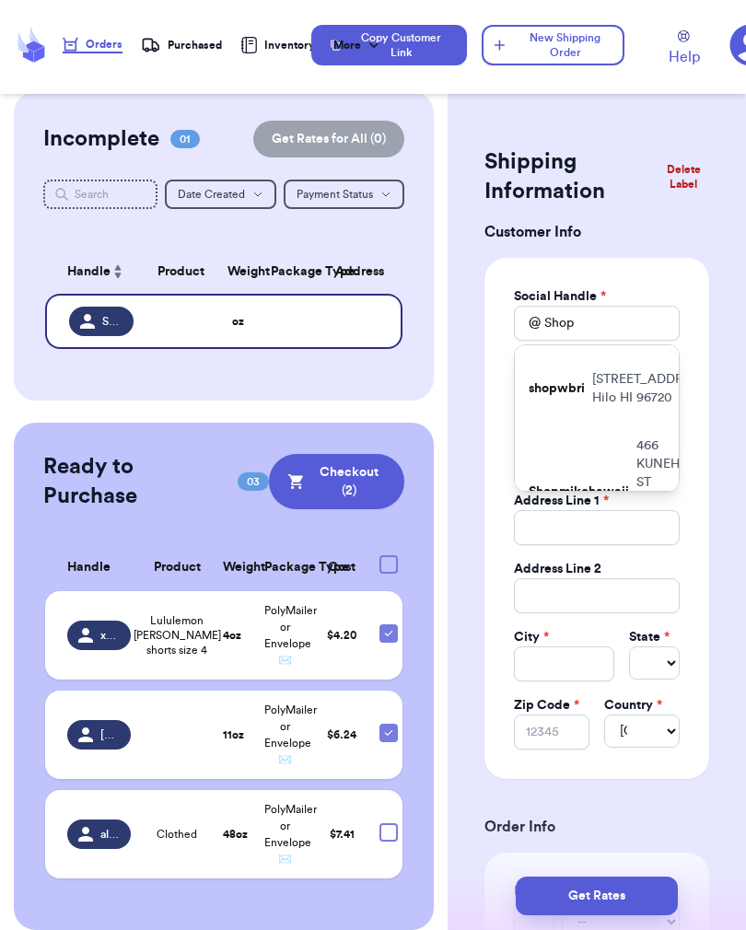
type input "[EMAIL_ADDRESS][DOMAIN_NAME]"
type input "[STREET_ADDRESS]"
type input "Kaneohe"
select select "HI"
type input "96744"
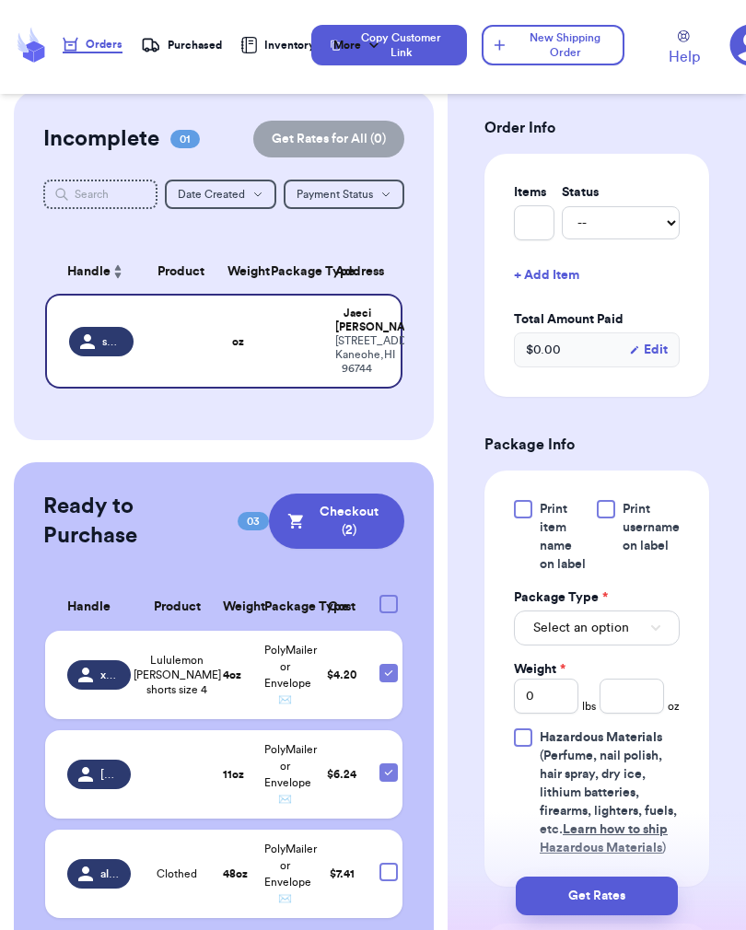
scroll to position [700, 0]
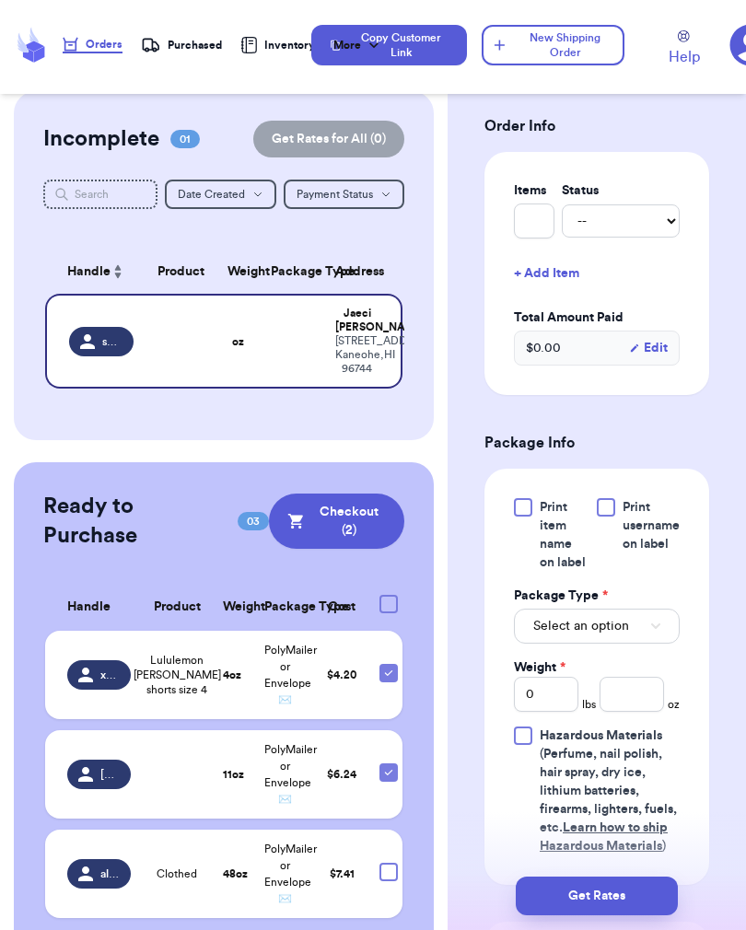
click at [649, 643] on button "Select an option" at bounding box center [597, 625] width 166 height 35
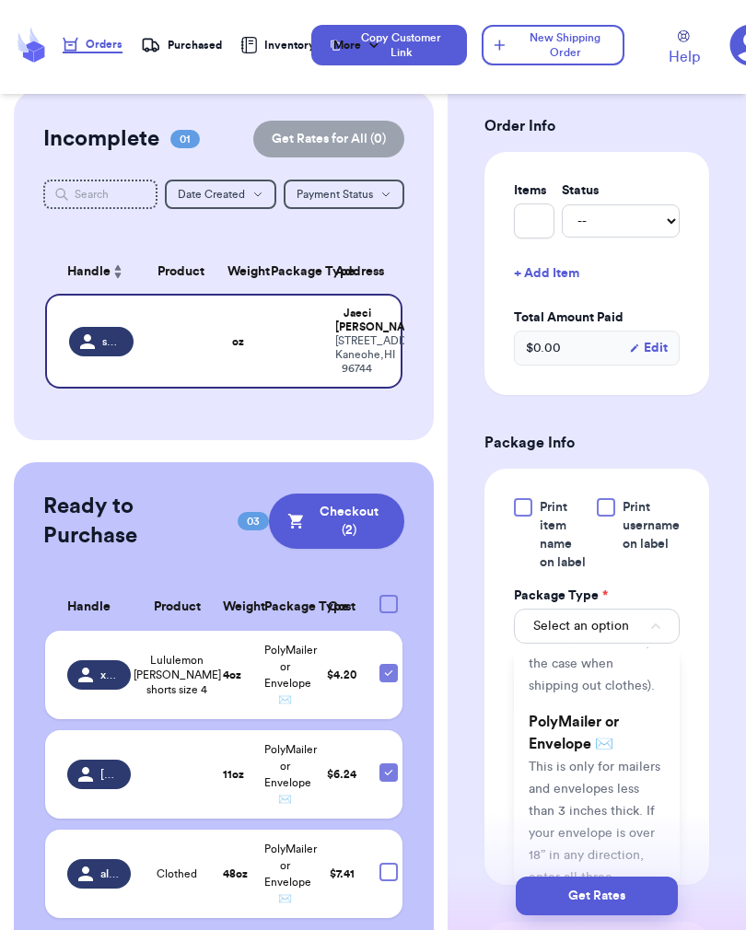
scroll to position [173, 0]
click at [612, 801] on span "This is only for mailers and envelopes less than 3 inches thick. If your envelo…" at bounding box center [594, 843] width 132 height 168
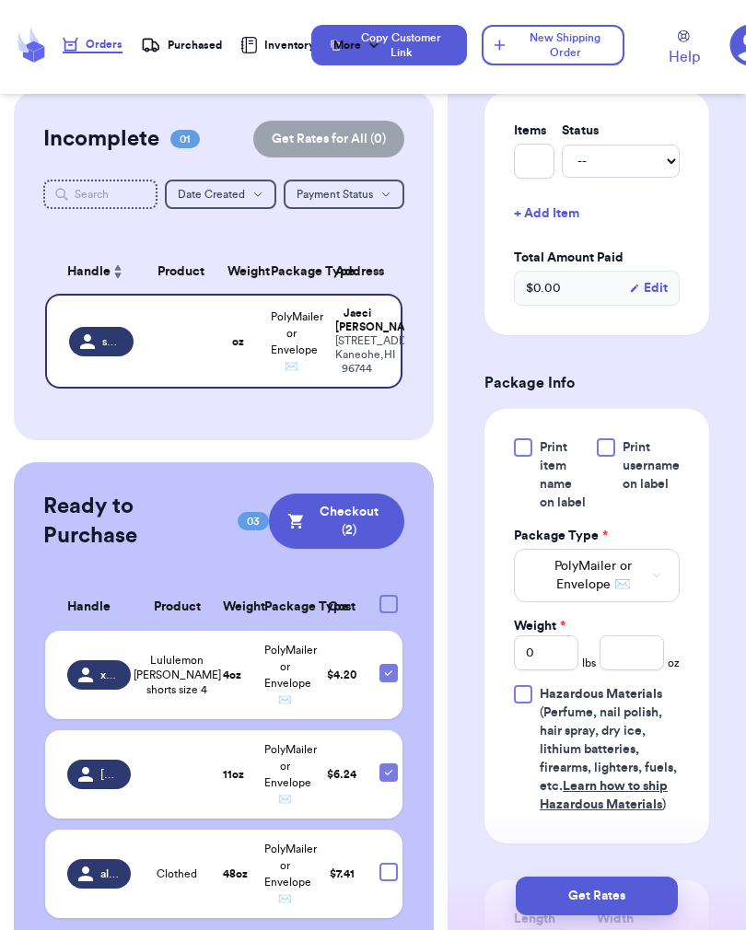
scroll to position [766, 0]
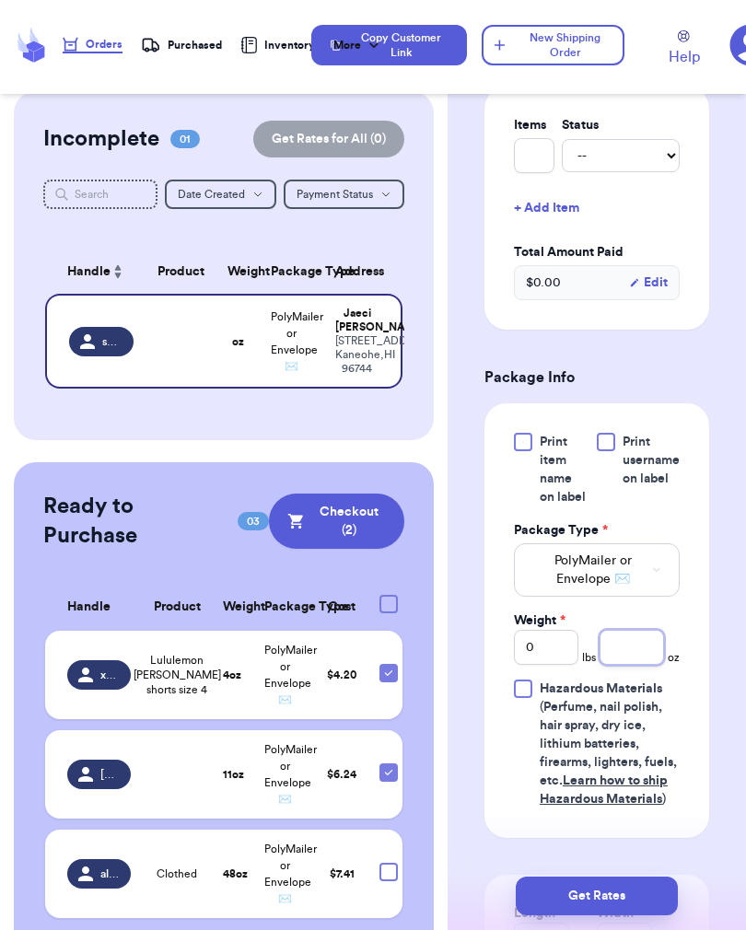
click at [648, 665] on input "number" at bounding box center [631, 647] width 64 height 35
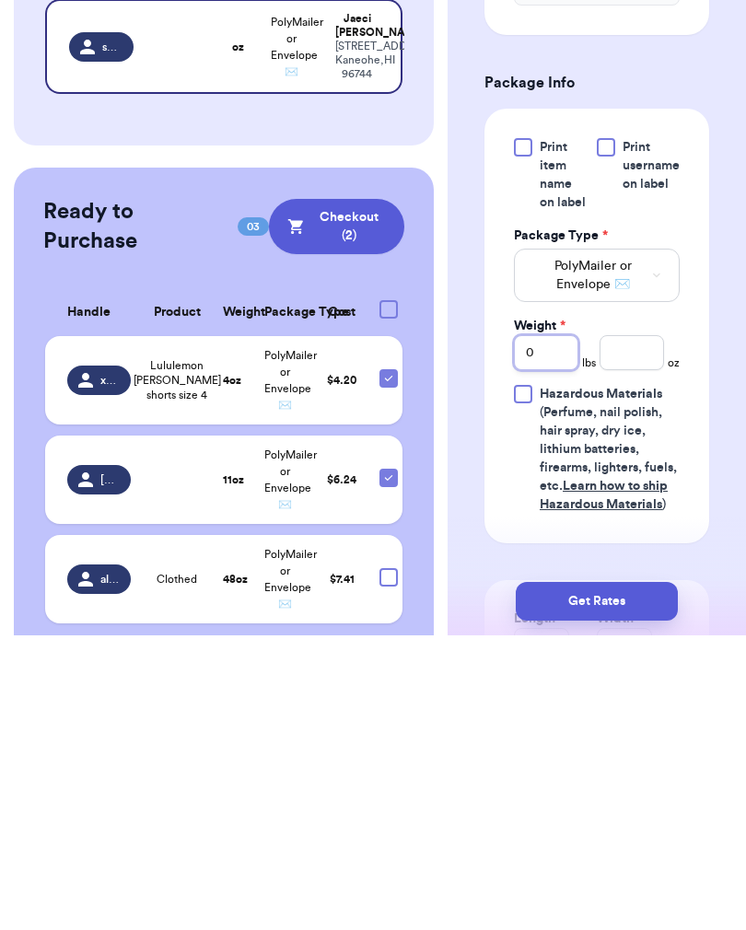
click at [550, 630] on input "0" at bounding box center [546, 647] width 64 height 35
type input "1"
click at [638, 630] on input "number" at bounding box center [631, 647] width 64 height 35
type input "2"
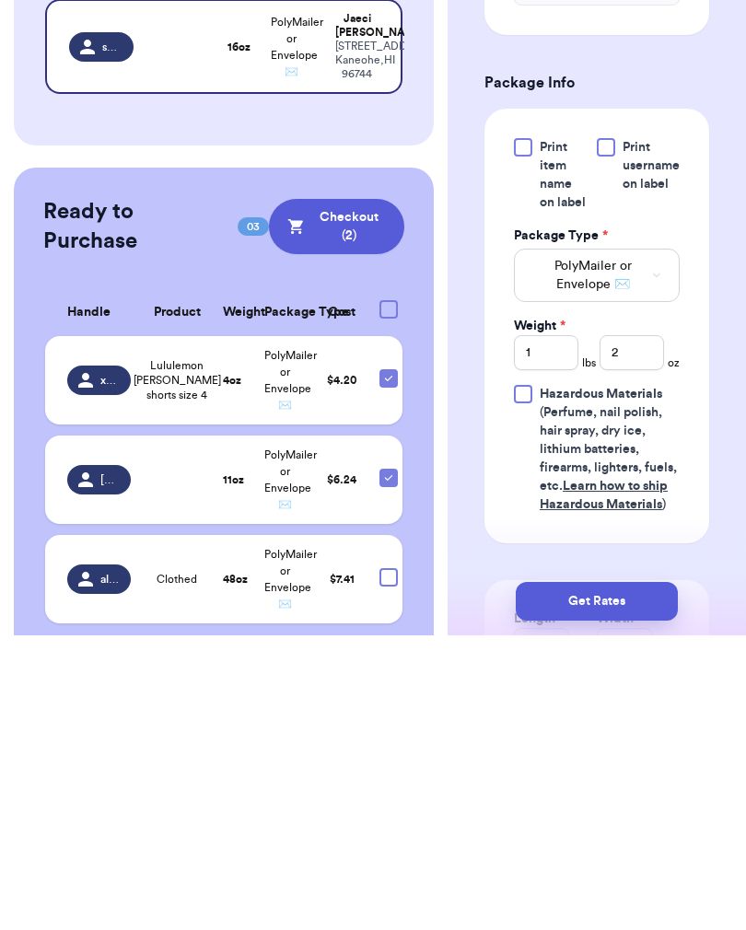
click at [629, 876] on button "Get Rates" at bounding box center [596, 895] width 162 height 39
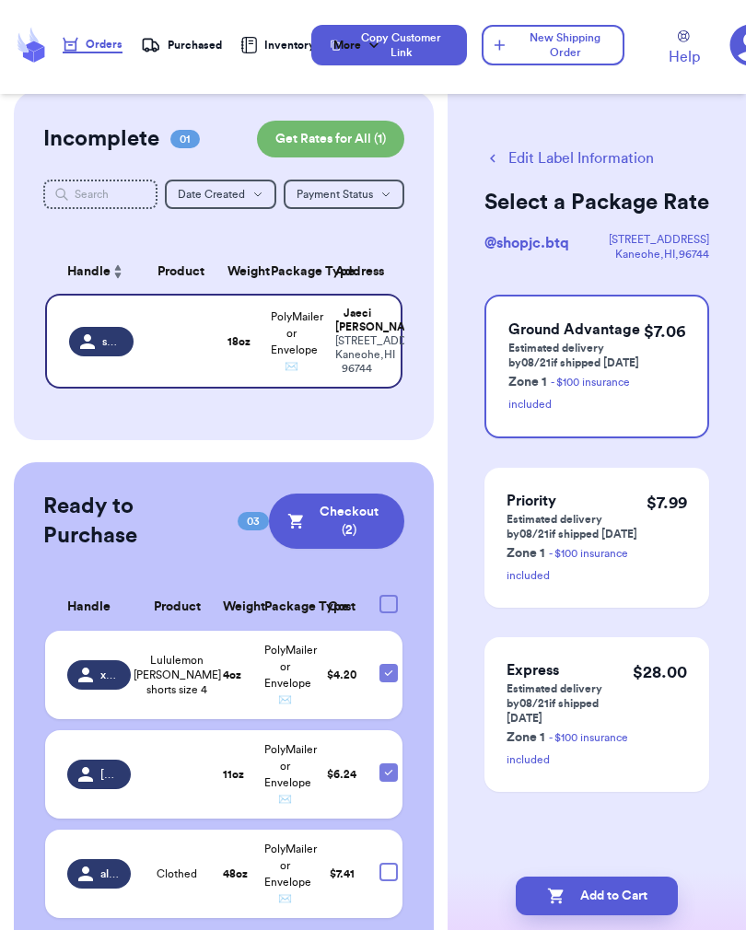
scroll to position [0, 0]
click at [630, 904] on button "Add to Cart" at bounding box center [596, 895] width 162 height 39
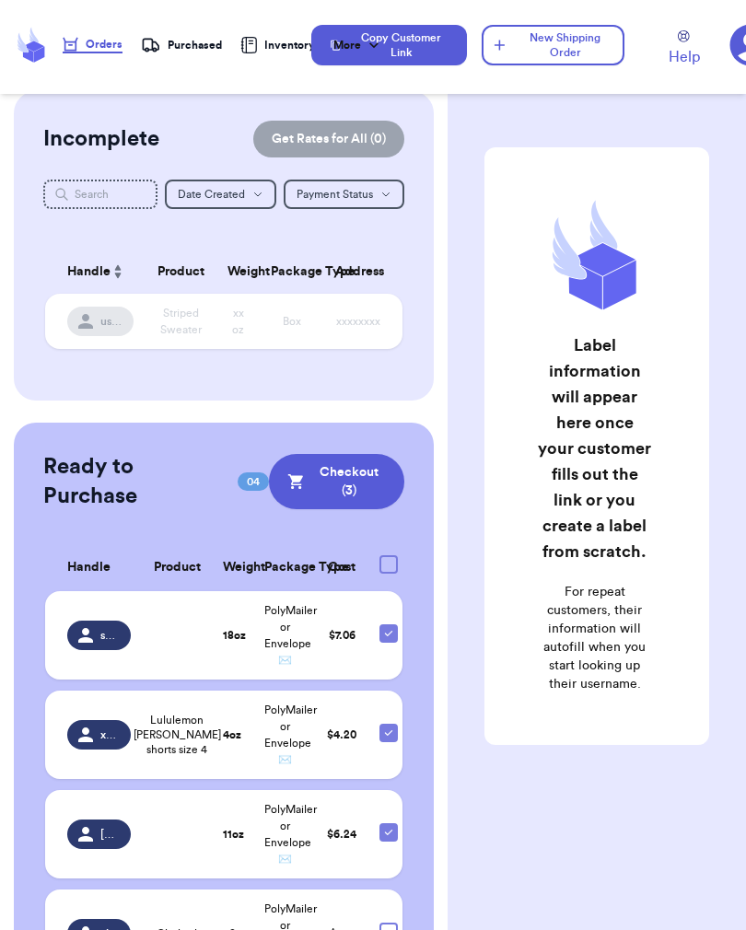
click at [601, 60] on button "New Shipping Order" at bounding box center [552, 45] width 142 height 40
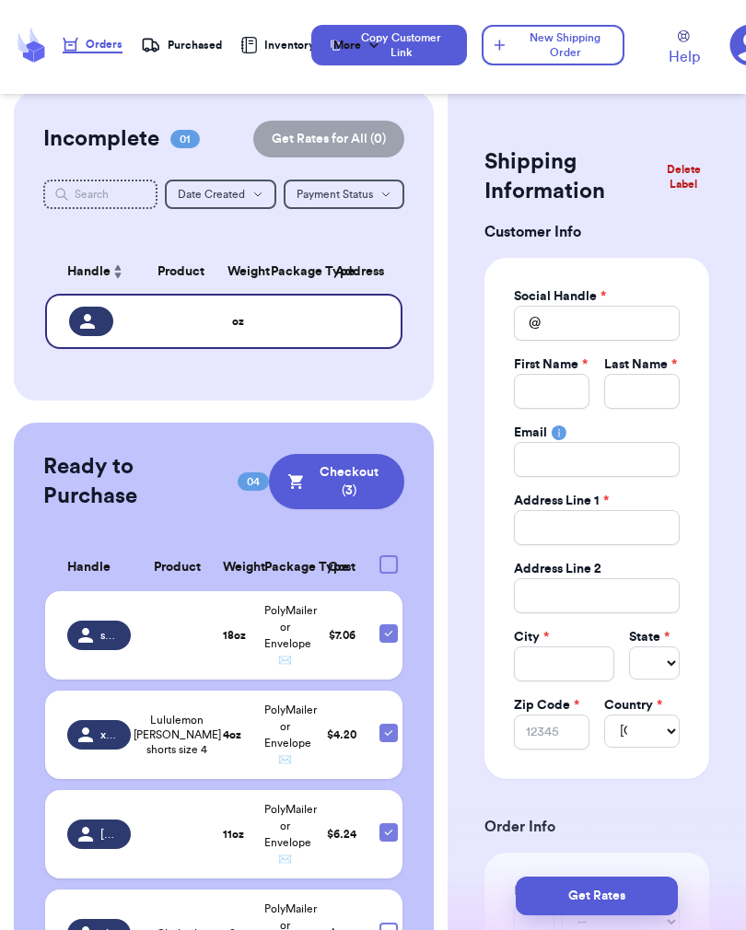
click at [626, 362] on label "Last Name *" at bounding box center [640, 364] width 73 height 18
click at [624, 364] on label "Last Name *" at bounding box center [640, 364] width 73 height 18
click at [630, 363] on label "Last Name *" at bounding box center [640, 364] width 73 height 18
click at [567, 329] on input "Total Amount Paid" at bounding box center [597, 323] width 166 height 35
type input "W"
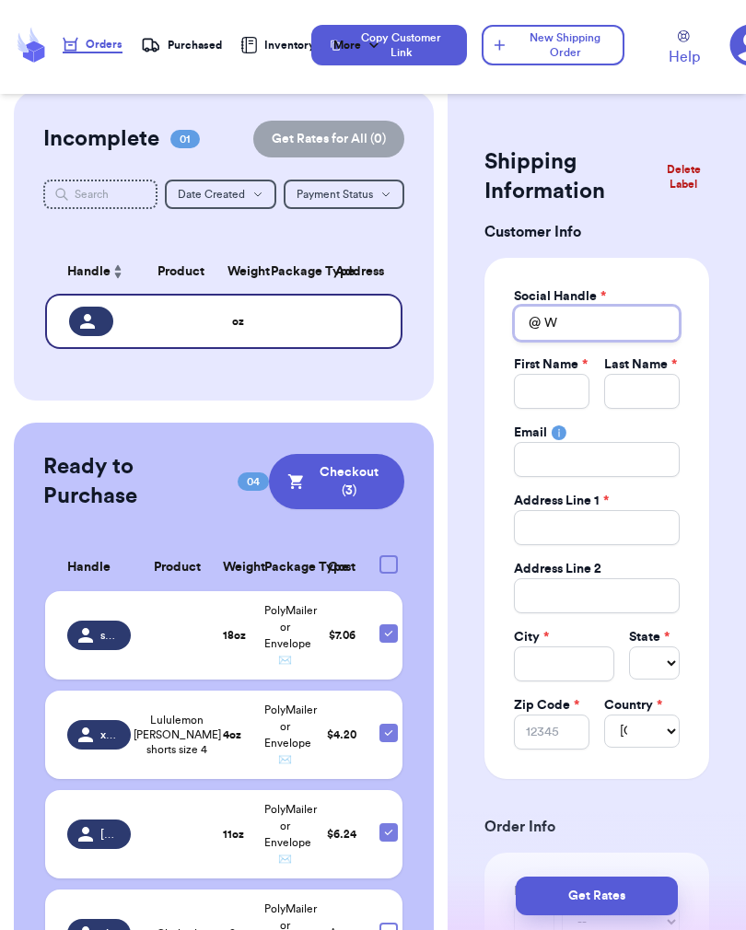
type input "We"
type input "[PERSON_NAME]"
type input "West"
type input "[PERSON_NAME]"
type input "We"
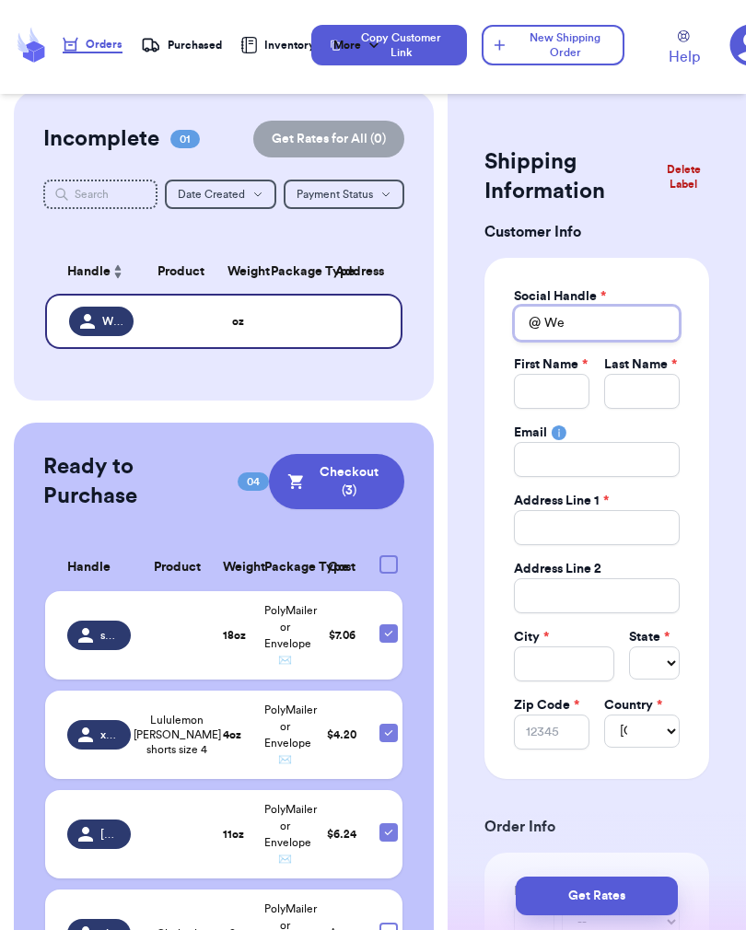
type input "W"
type input "_"
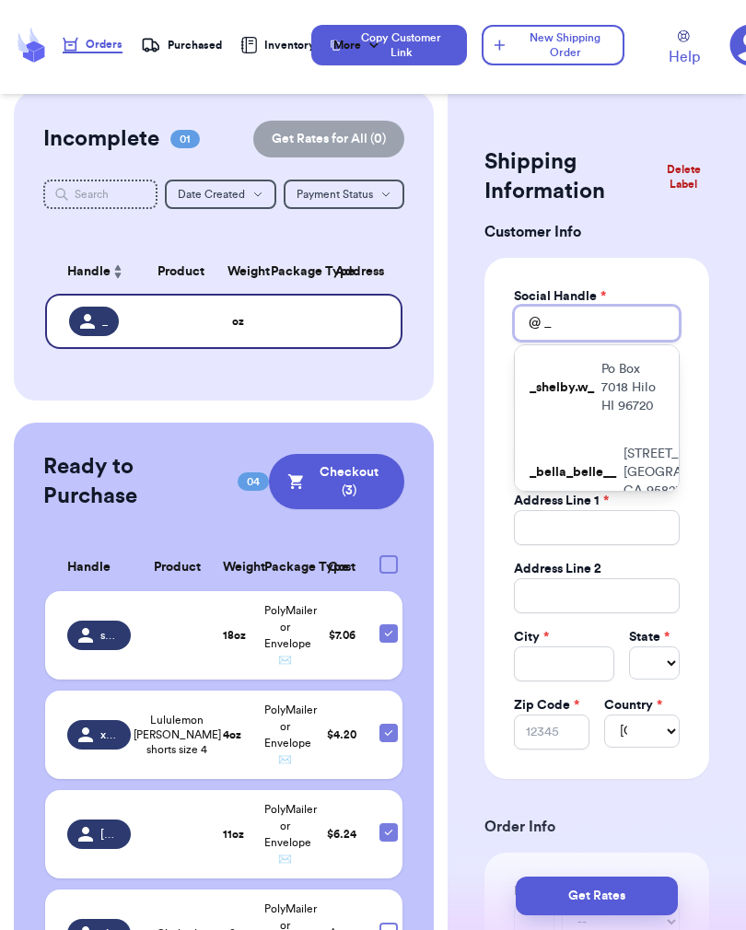
type input "_w"
type input "_we"
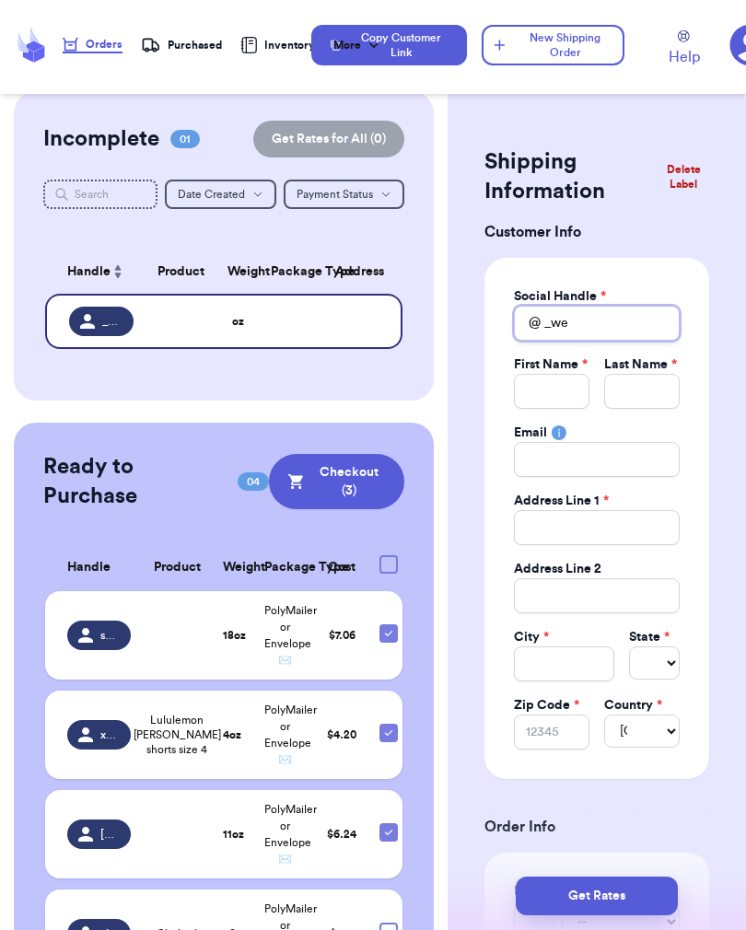
type input "_w"
type input "_"
type input "W"
type input "We"
type input "[PERSON_NAME]"
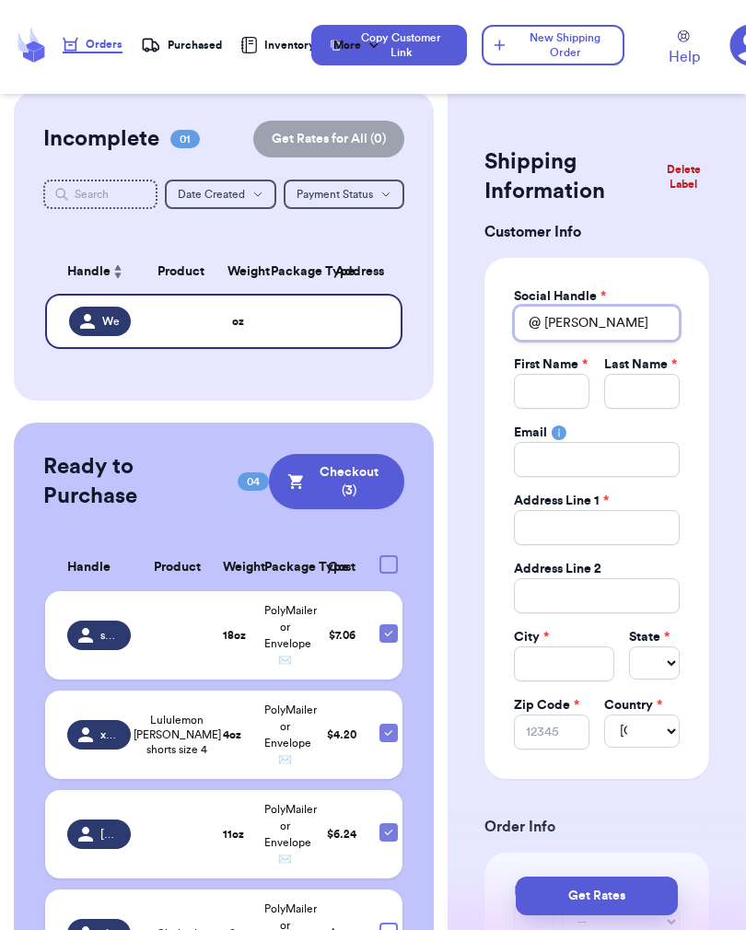
type input "West"
click at [618, 330] on input "West" at bounding box center [597, 323] width 166 height 35
type input "[PERSON_NAME]"
type input "We"
type input "W"
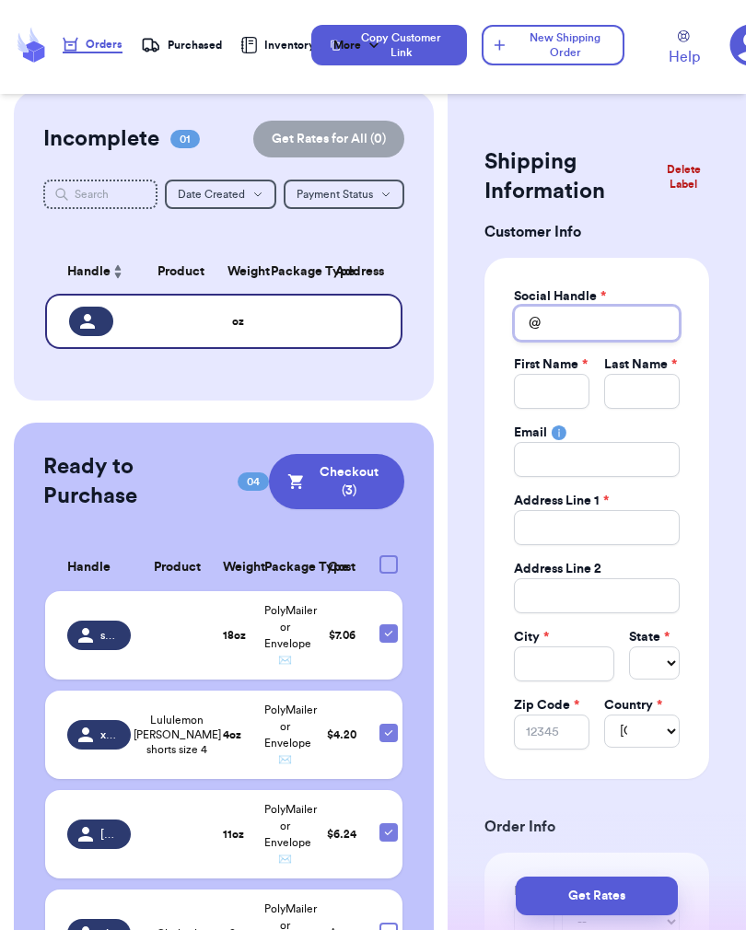
type input "L"
type input "Lu"
type input "Lux"
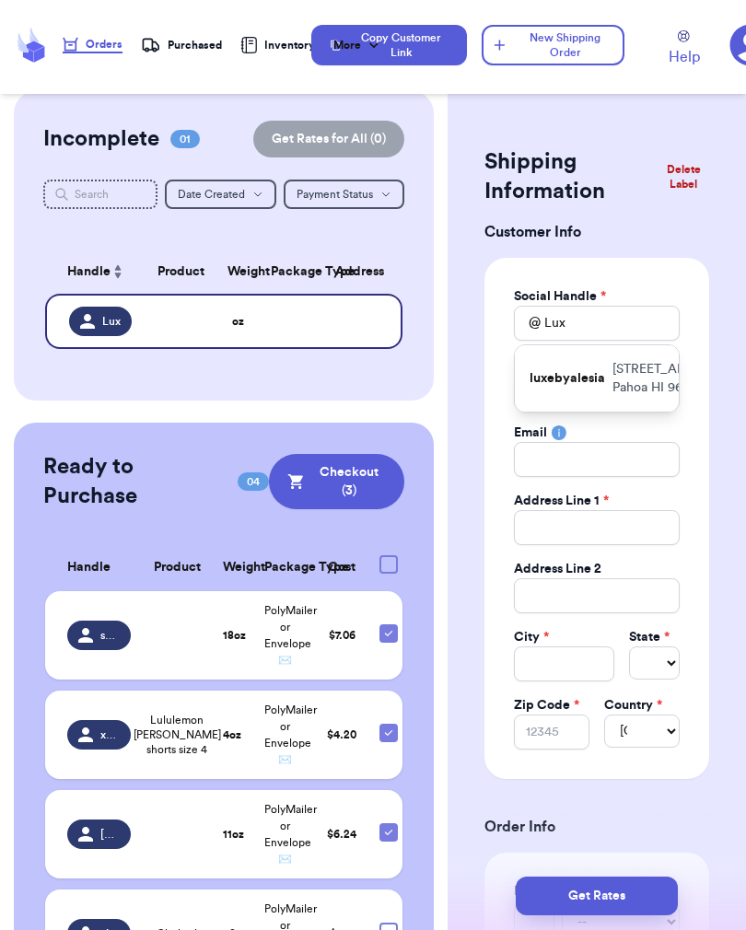
click at [620, 397] on p "[STREET_ADDRESS]" at bounding box center [670, 378] width 117 height 37
type input "luxebyalesia"
type input "[PERSON_NAME]"
type input "[EMAIL_ADDRESS][DOMAIN_NAME]"
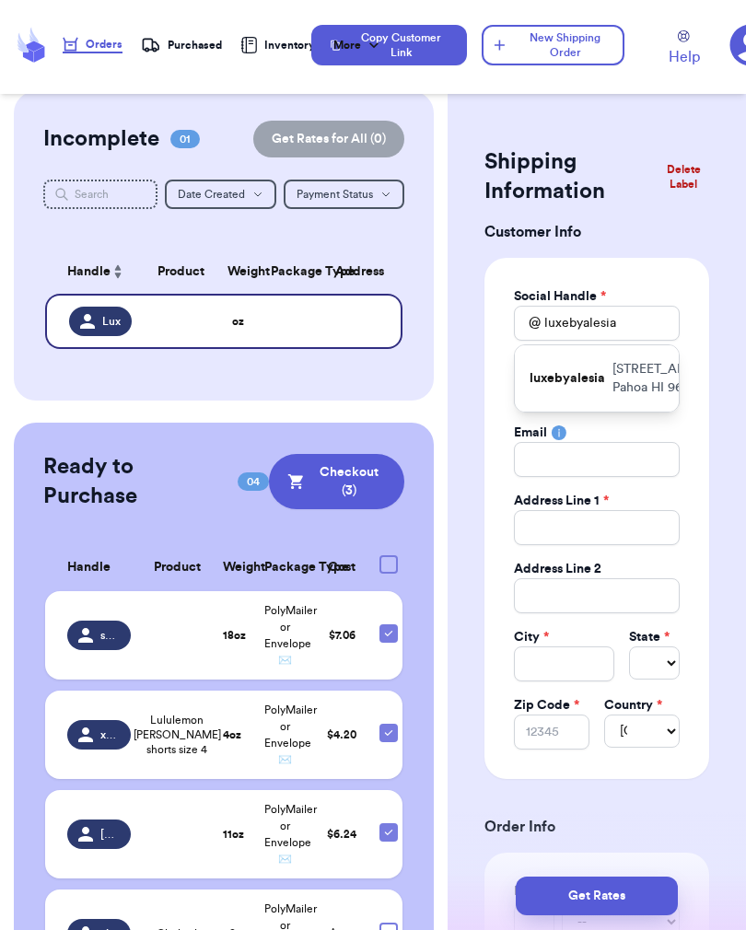
type input "[STREET_ADDRESS]"
type input "#81901"
type input "Pahoa"
select select "HI"
type input "96778"
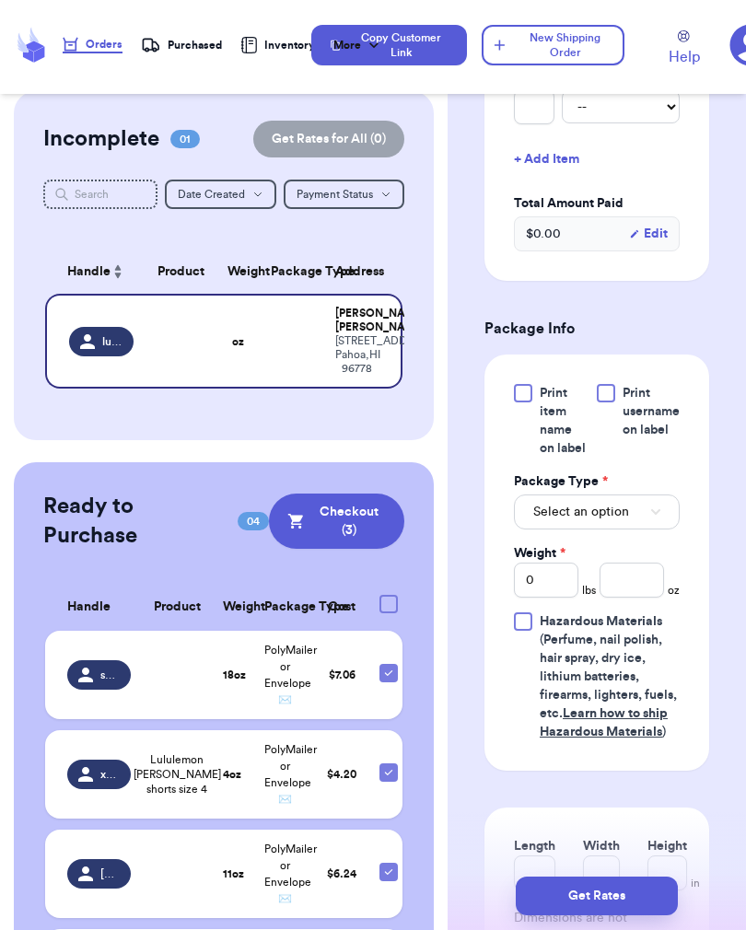
scroll to position [814, 0]
click at [644, 528] on button "Select an option" at bounding box center [597, 512] width 166 height 35
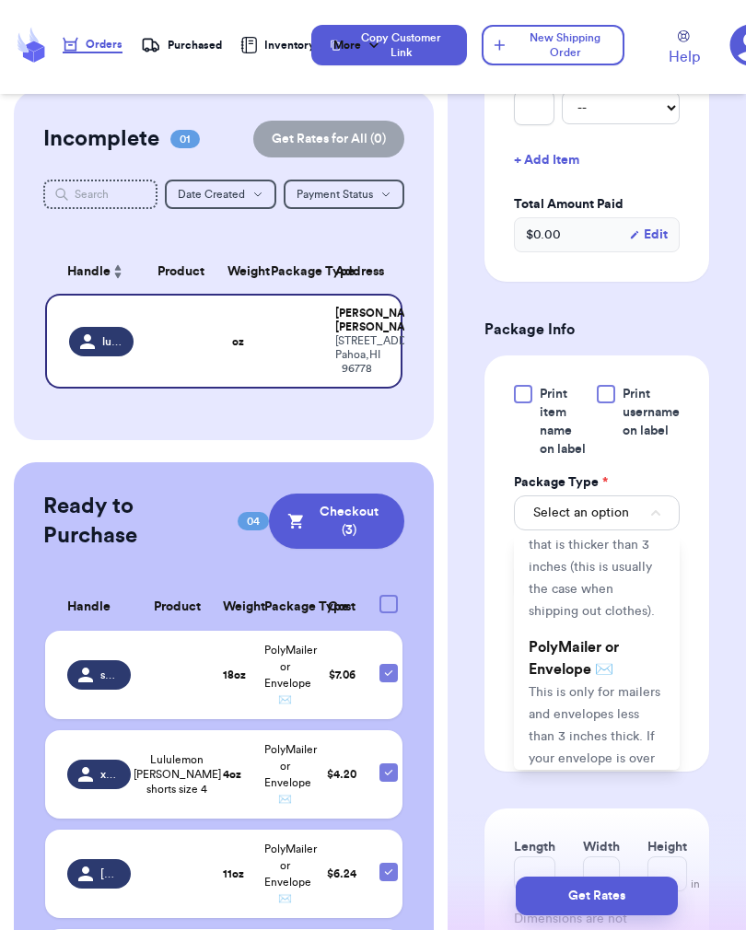
scroll to position [186, 0]
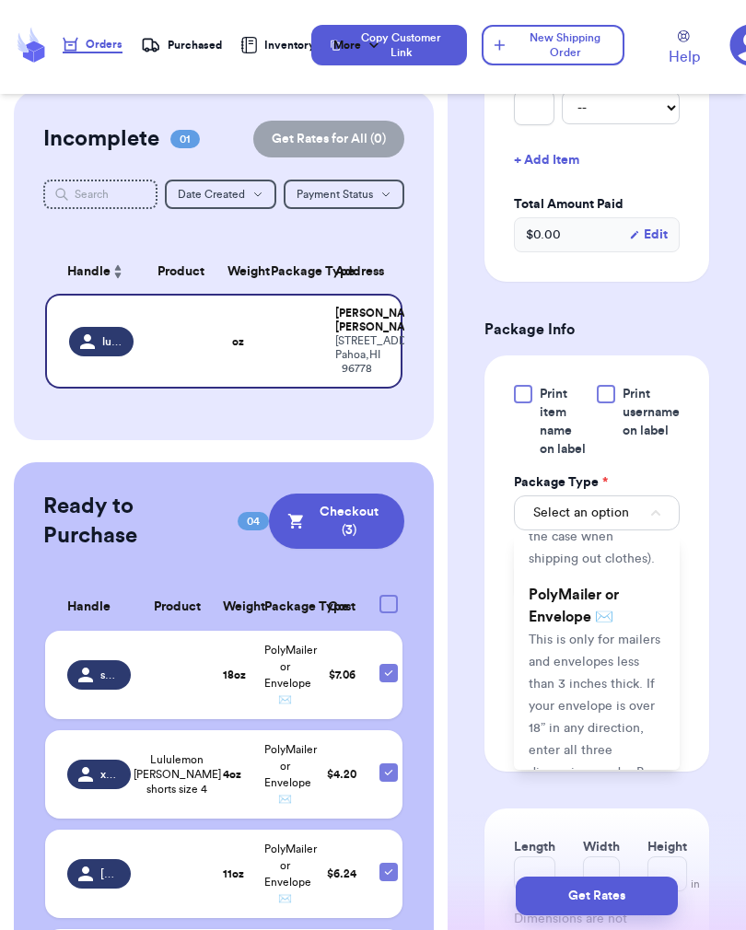
click at [607, 684] on span "This is only for mailers and envelopes less than 3 inches thick. If your envelo…" at bounding box center [594, 717] width 132 height 168
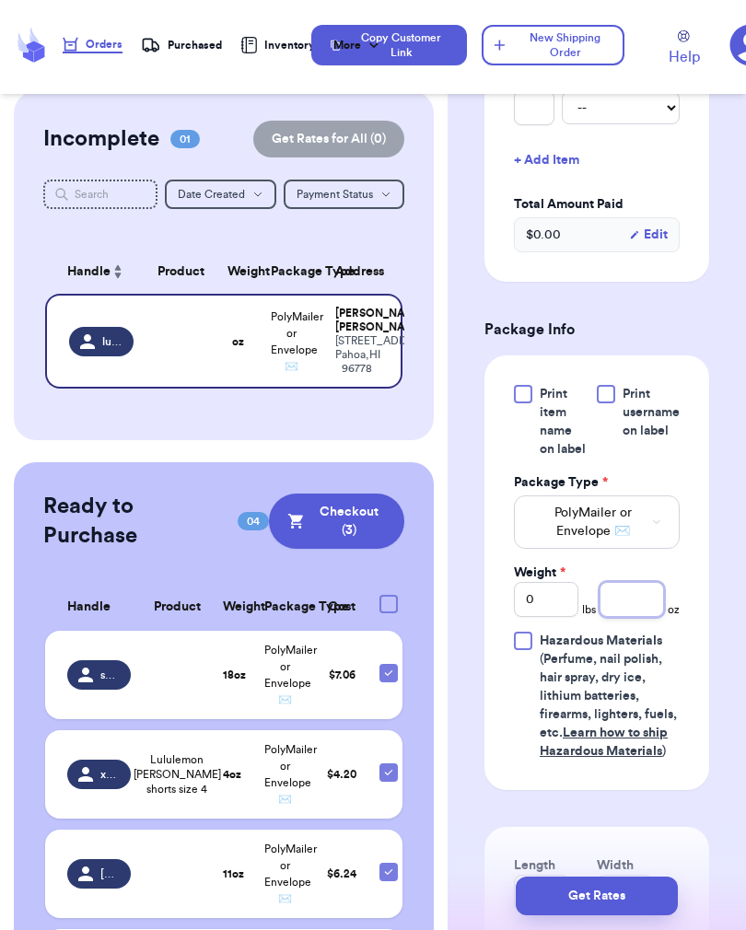
click at [635, 617] on input "number" at bounding box center [631, 599] width 64 height 35
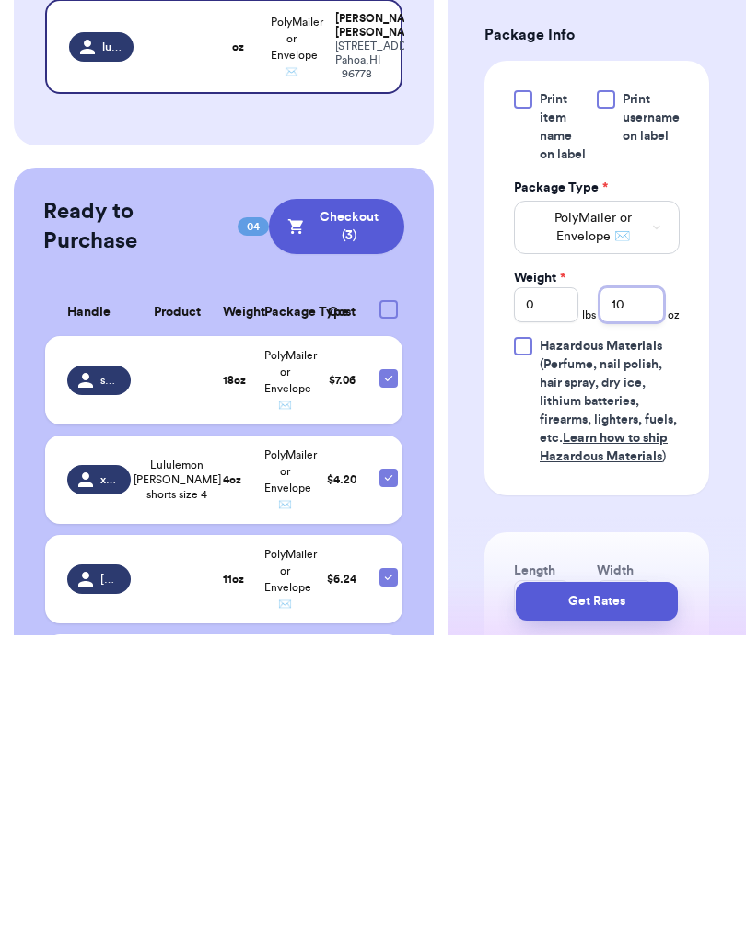
type input "10"
click at [629, 876] on button "Get Rates" at bounding box center [596, 895] width 162 height 39
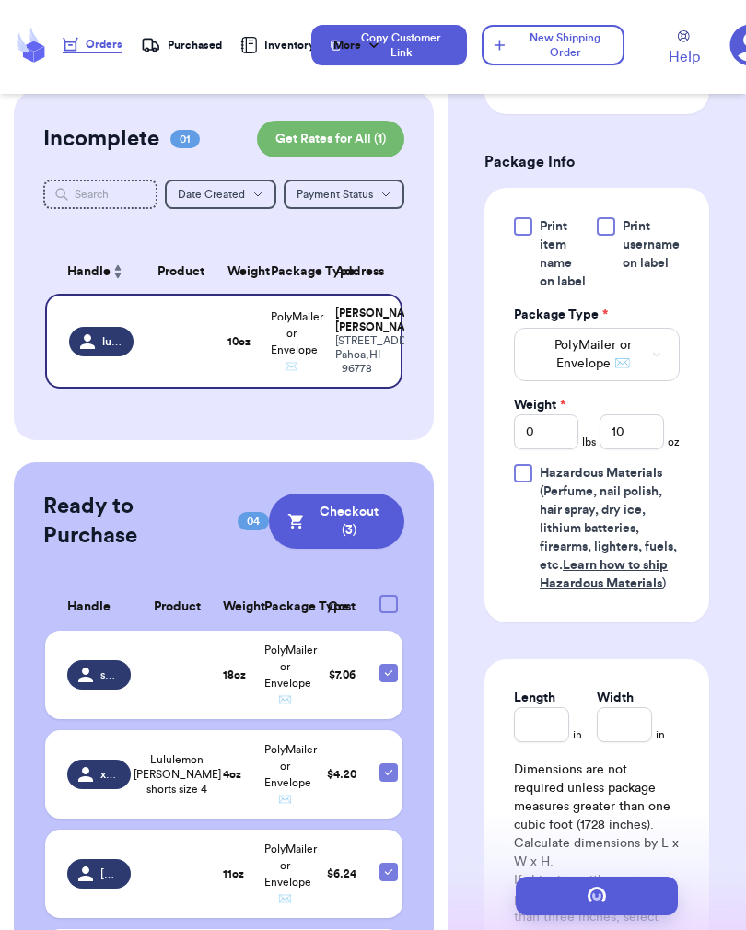
scroll to position [0, 0]
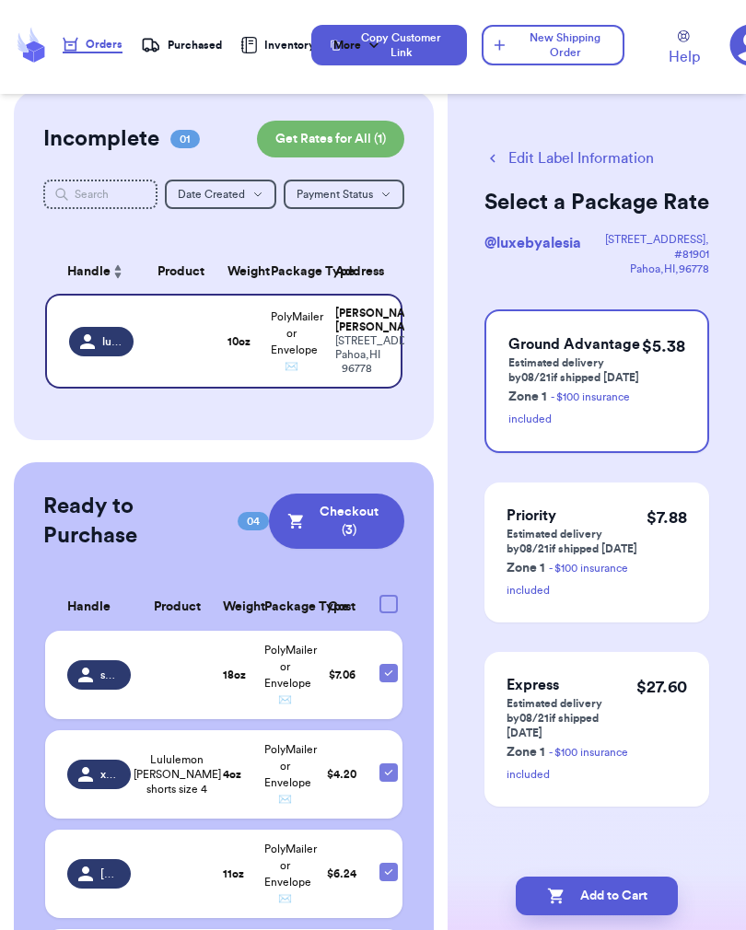
click at [611, 895] on button "Add to Cart" at bounding box center [596, 895] width 162 height 39
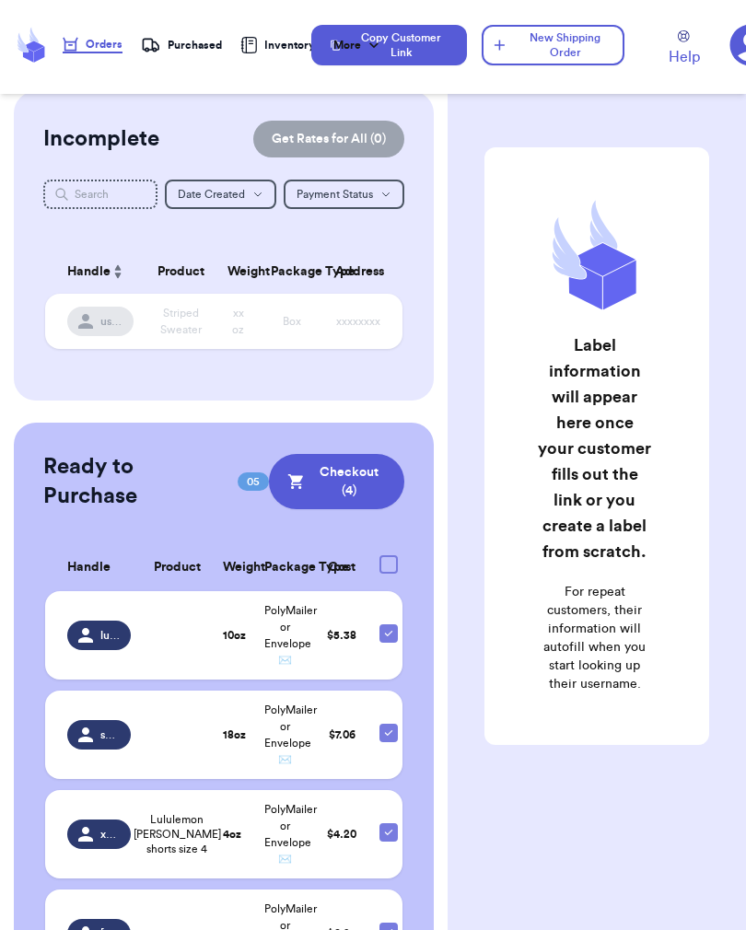
click at [581, 52] on button "New Shipping Order" at bounding box center [552, 45] width 142 height 40
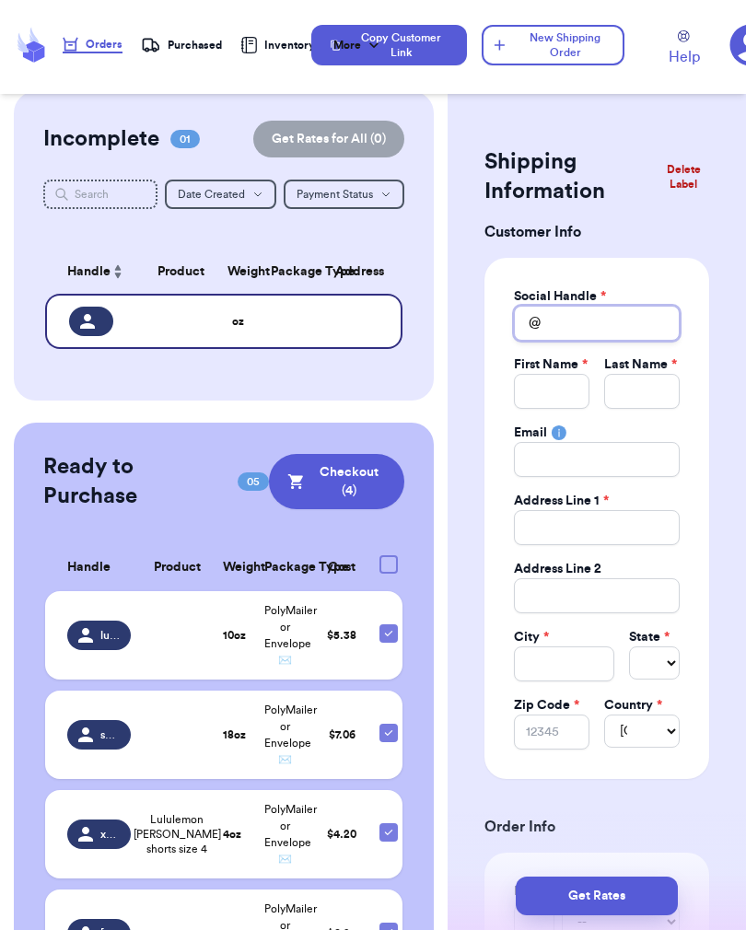
click at [611, 316] on input "Total Amount Paid" at bounding box center [597, 323] width 166 height 35
type input "J"
type input "Je"
type input "[PERSON_NAME]"
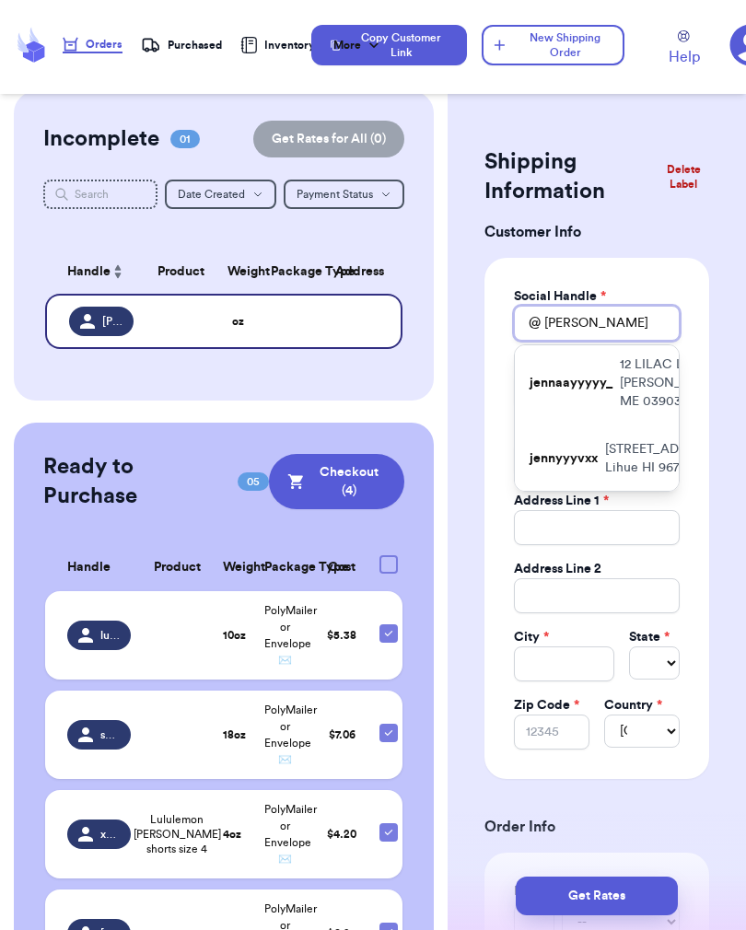
scroll to position [127, 0]
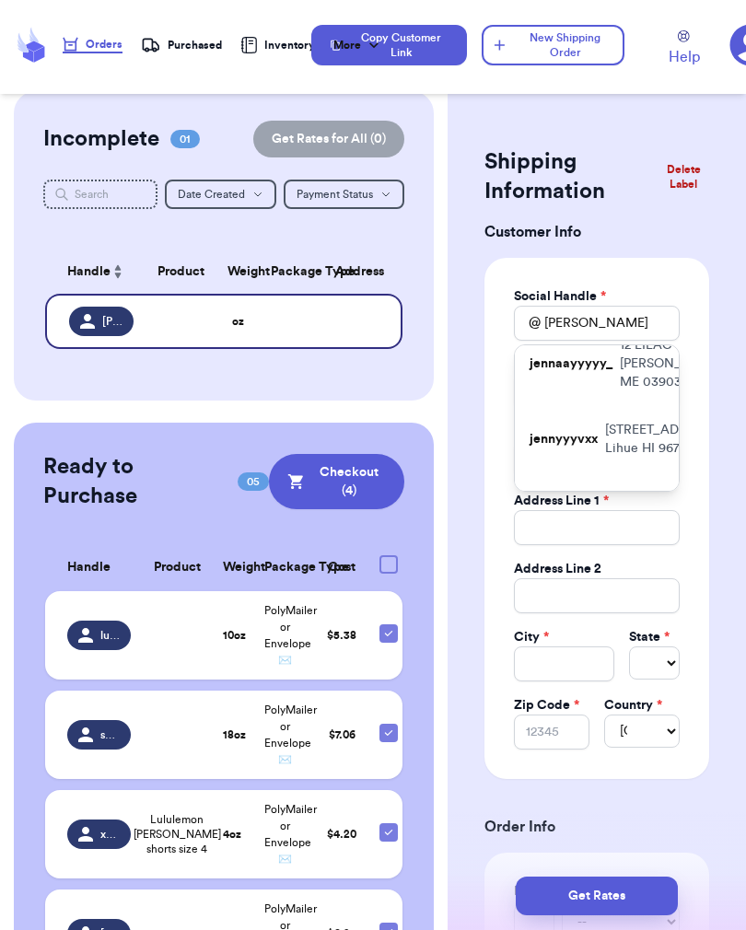
click at [606, 373] on p "jennaayyyyy_" at bounding box center [570, 363] width 83 height 18
type input "jennaayyyyy_"
type input "[PERSON_NAME]"
type input "[EMAIL_ADDRESS][DOMAIN_NAME]"
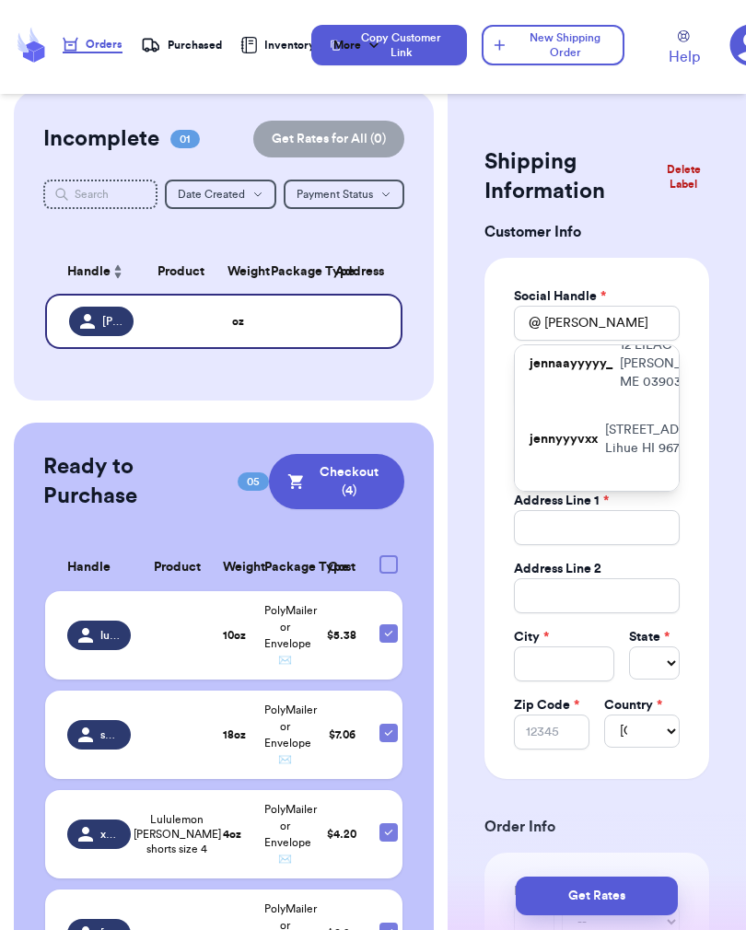
type input "12 LILAC LN"
type input "[PERSON_NAME]"
select select "ME"
type input "03903"
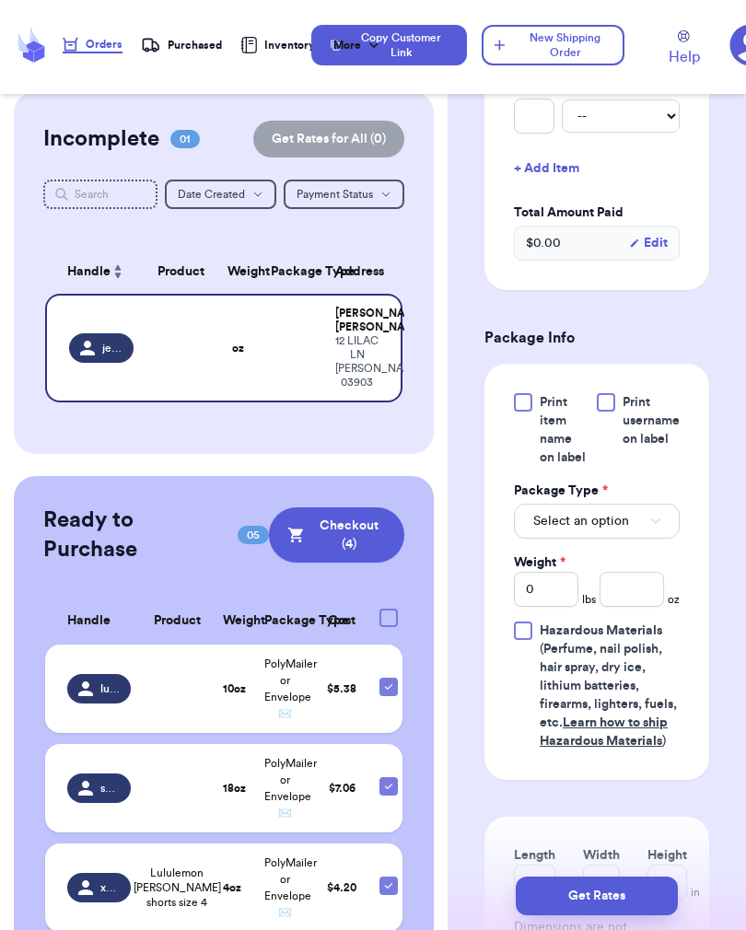
scroll to position [804, 0]
click at [646, 539] on button "Select an option" at bounding box center [597, 521] width 166 height 35
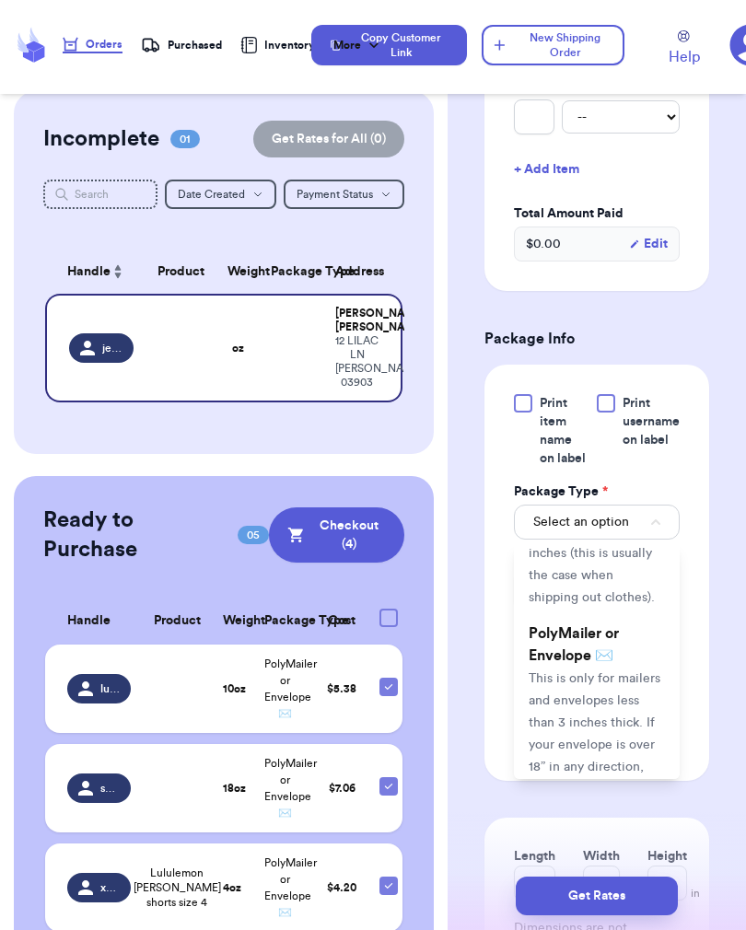
scroll to position [159, 0]
click at [605, 732] on span "This is only for mailers and envelopes less than 3 inches thick. If your envelo…" at bounding box center [594, 753] width 132 height 168
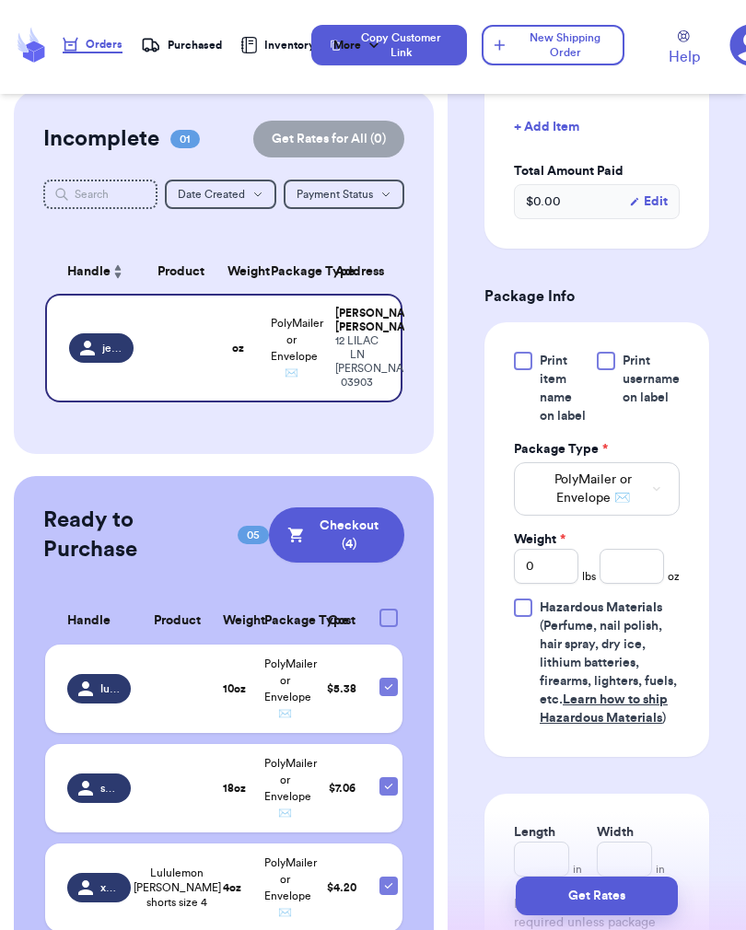
scroll to position [848, 0]
click at [644, 583] on input "number" at bounding box center [631, 565] width 64 height 35
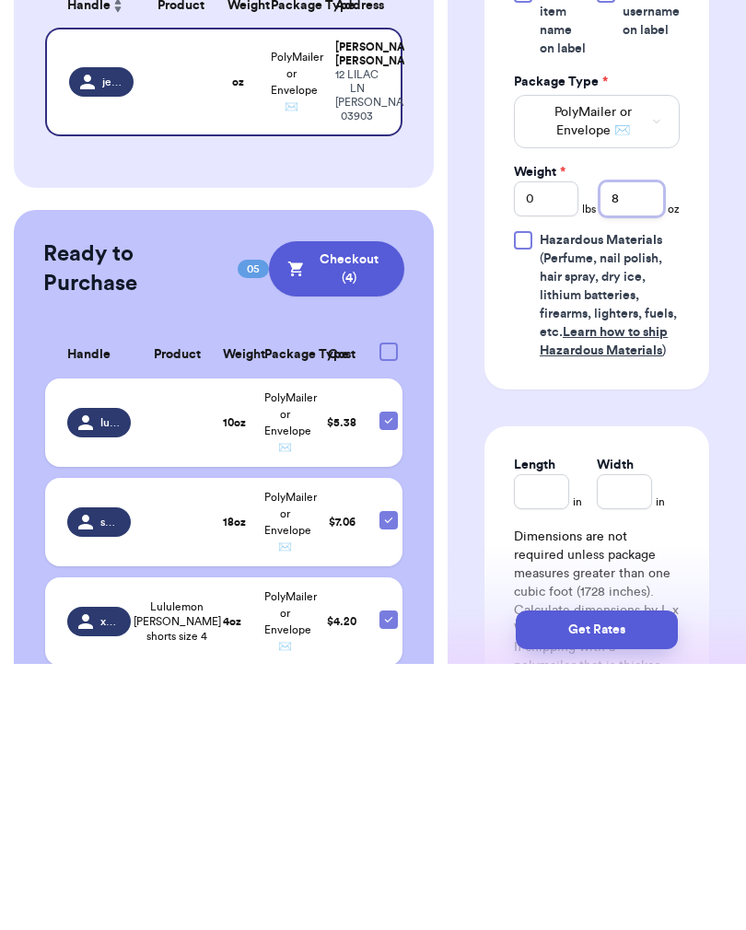
scroll to position [953, 0]
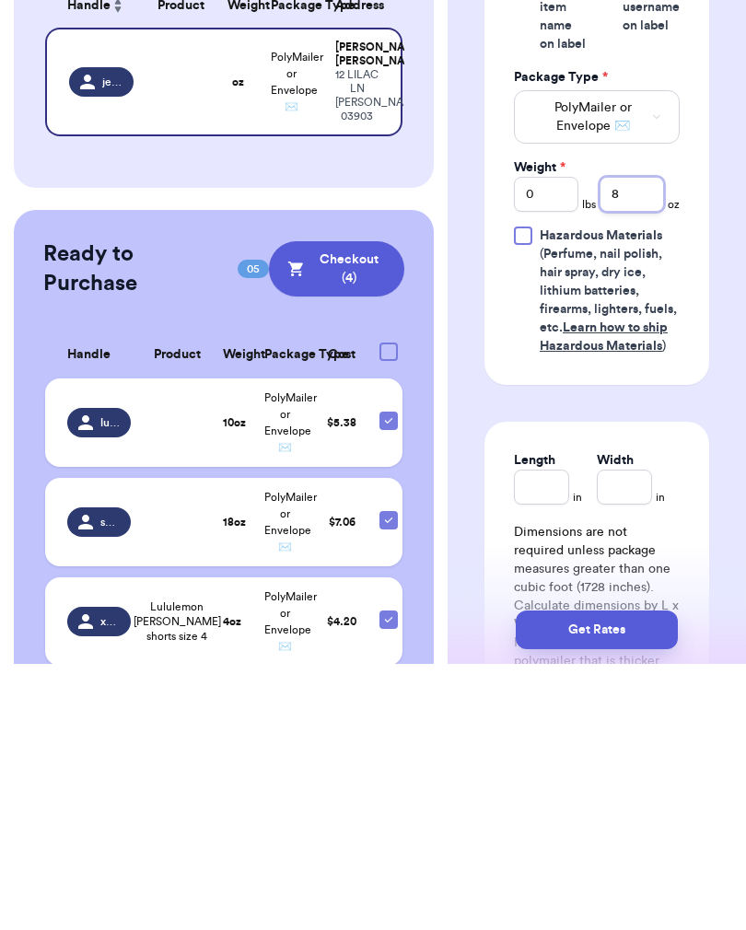
type input "8"
click at [595, 876] on button "Get Rates" at bounding box center [596, 895] width 162 height 39
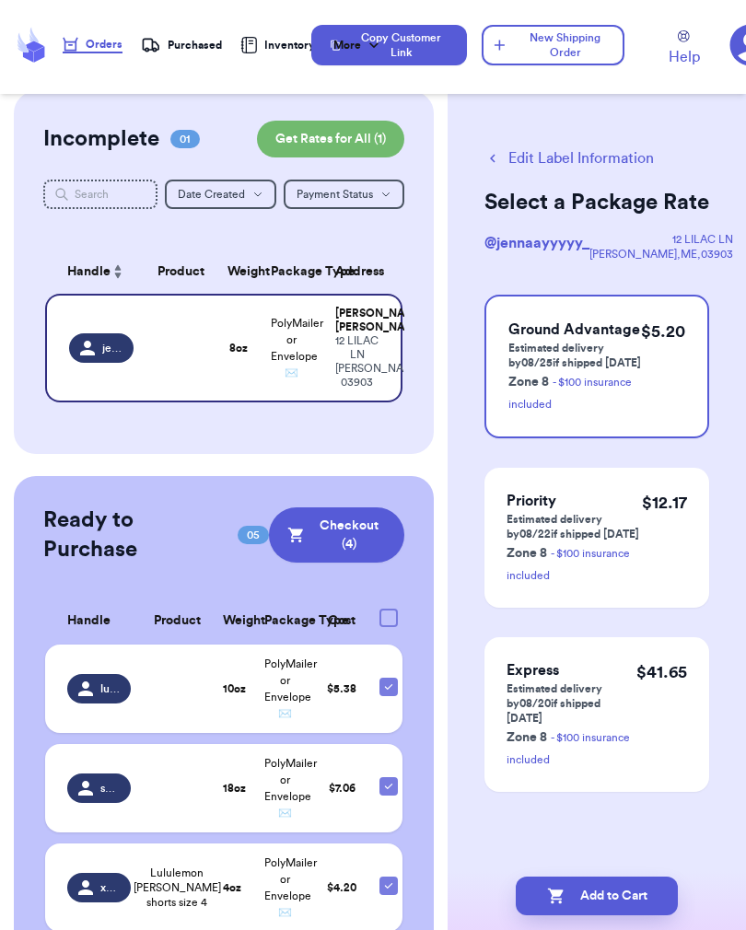
scroll to position [0, 0]
click at [615, 904] on button "Add to Cart" at bounding box center [596, 895] width 162 height 39
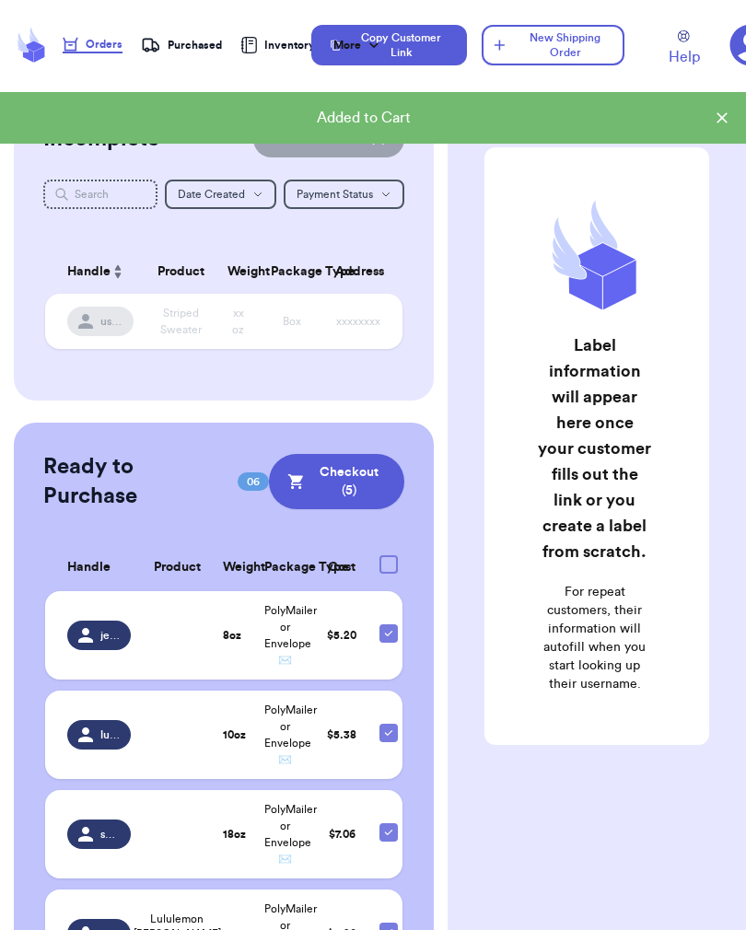
click at [557, 41] on button "New Shipping Order" at bounding box center [552, 45] width 142 height 40
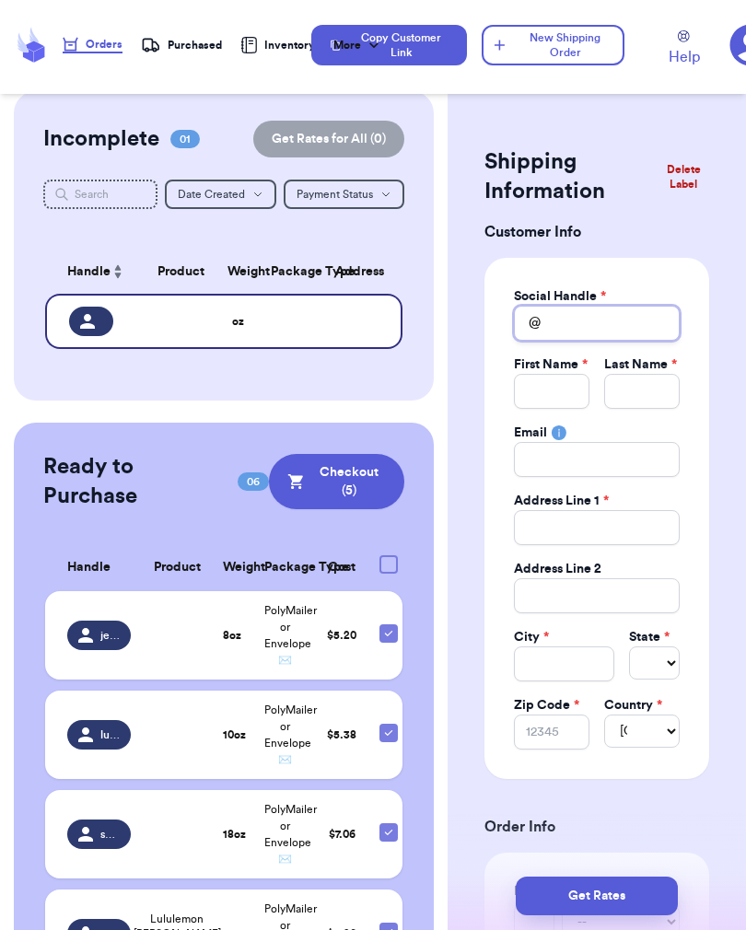
click at [611, 322] on input "Total Amount Paid" at bounding box center [597, 323] width 166 height 35
type input "R"
type input "Ri"
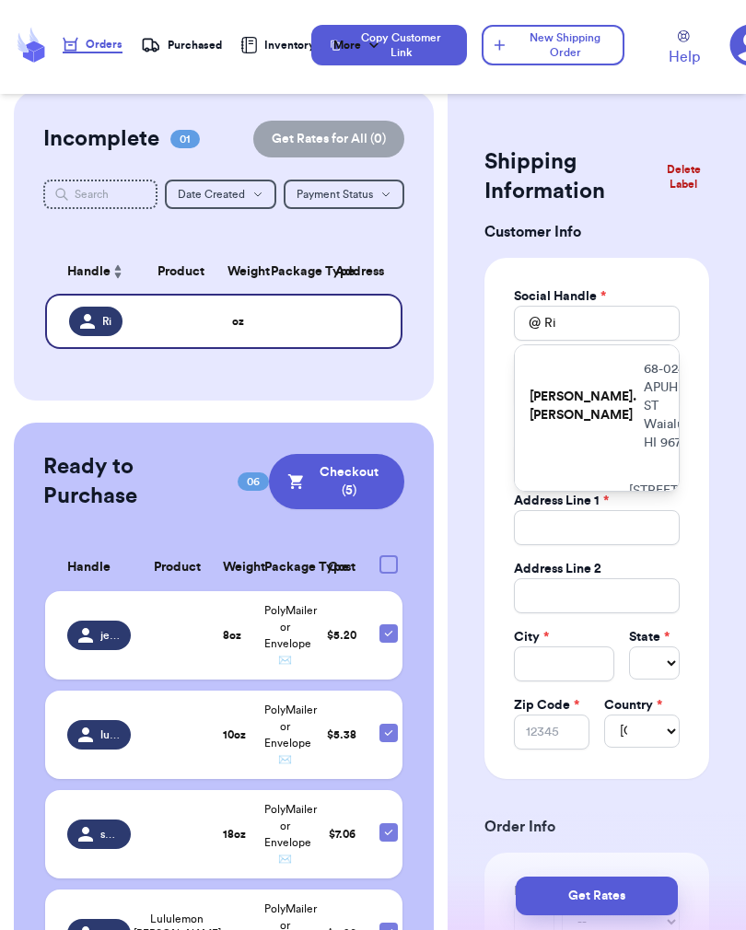
click at [643, 408] on p "68-024 [GEOGRAPHIC_DATA] HI 96791" at bounding box center [668, 406] width 51 height 92
type input "[PERSON_NAME].[PERSON_NAME]"
type input "[PERSON_NAME]"
type input "[EMAIL_ADDRESS][DOMAIN_NAME]"
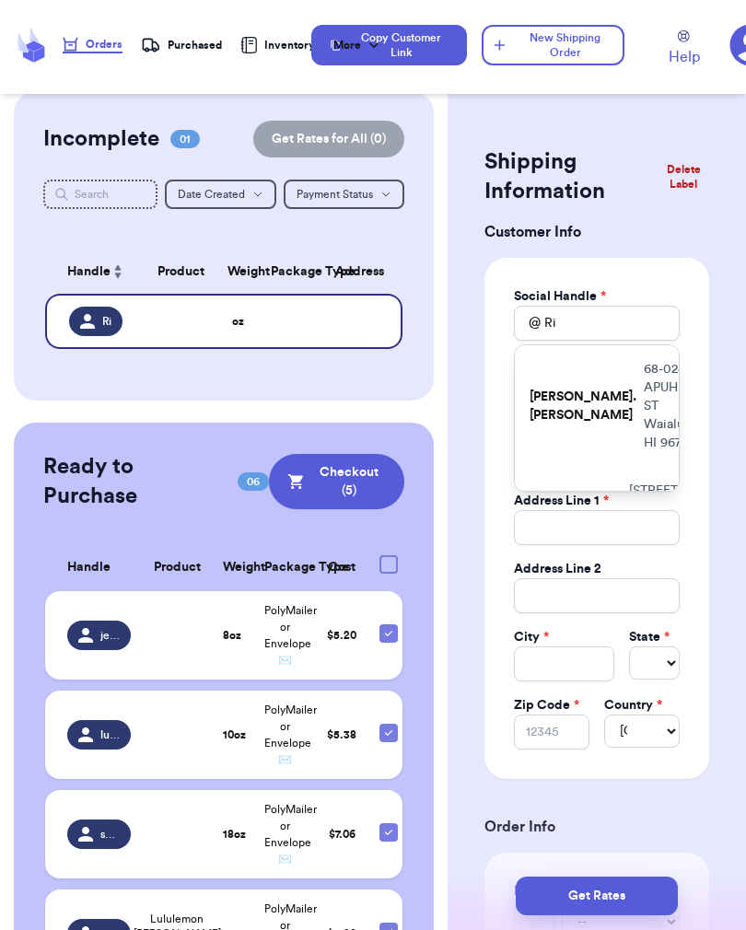
type input "68-024 APUHIHI ST"
type input "108W"
type input "Waialua"
select select "HI"
type input "96791"
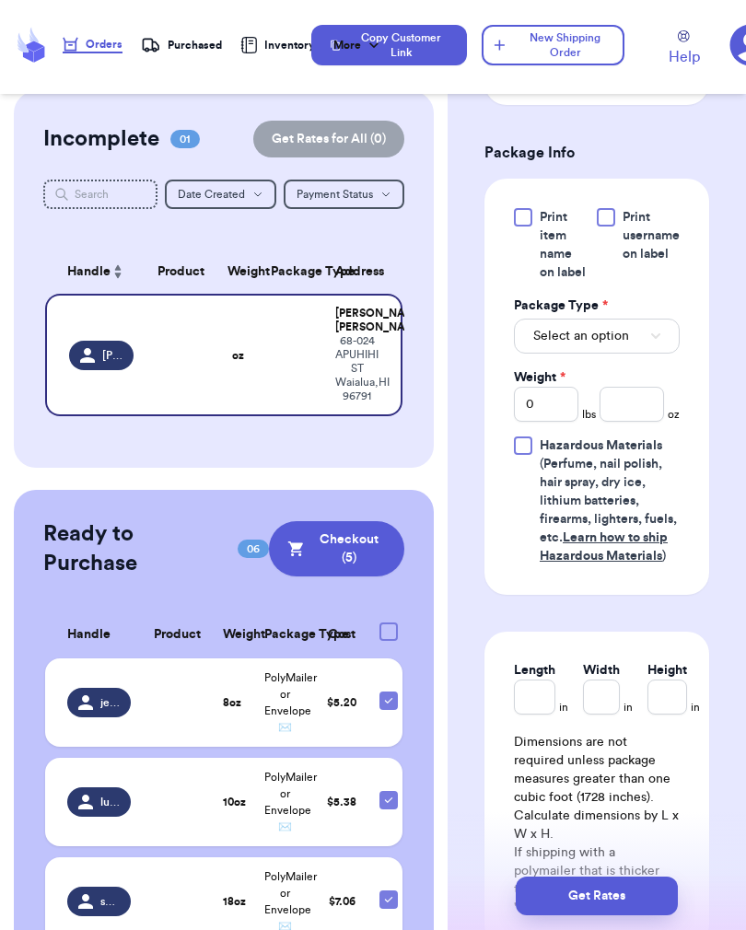
scroll to position [942, 0]
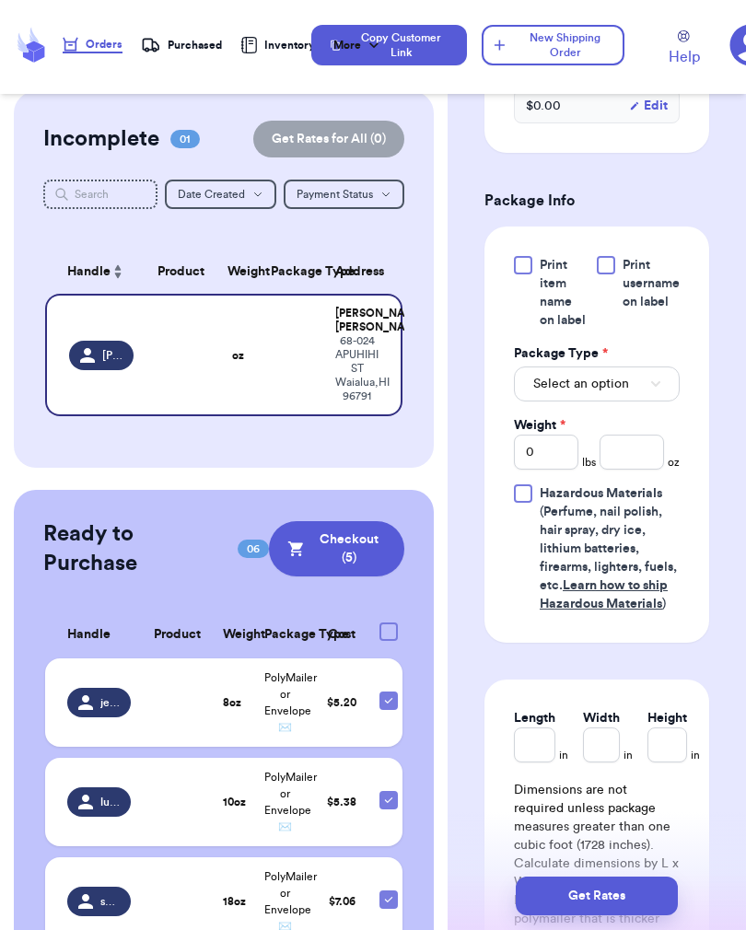
click at [638, 401] on button "Select an option" at bounding box center [597, 383] width 166 height 35
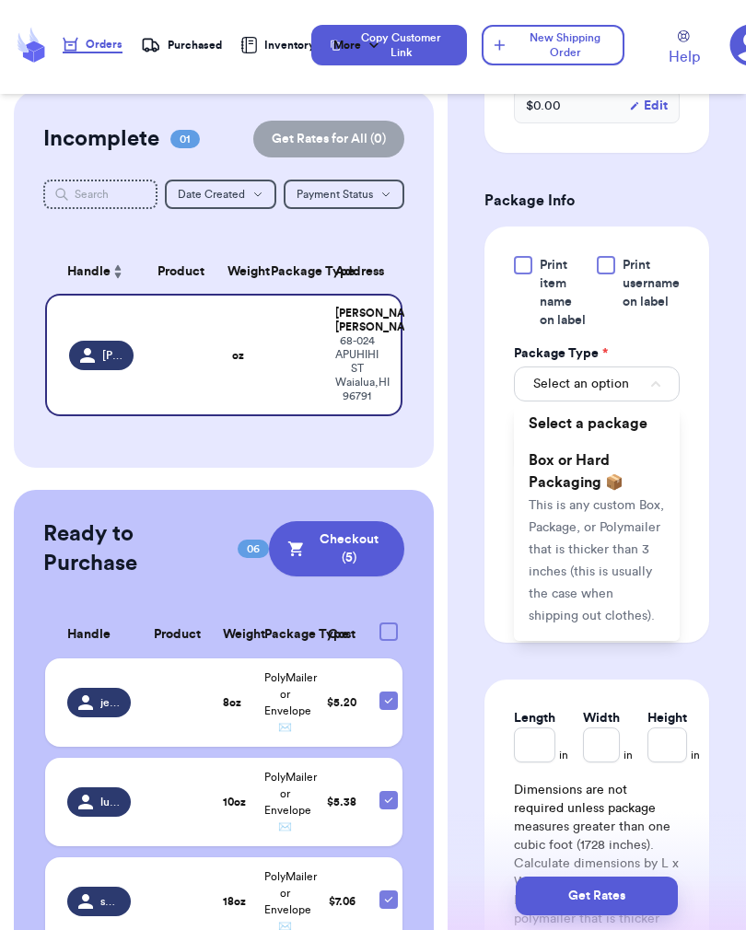
scroll to position [148, 0]
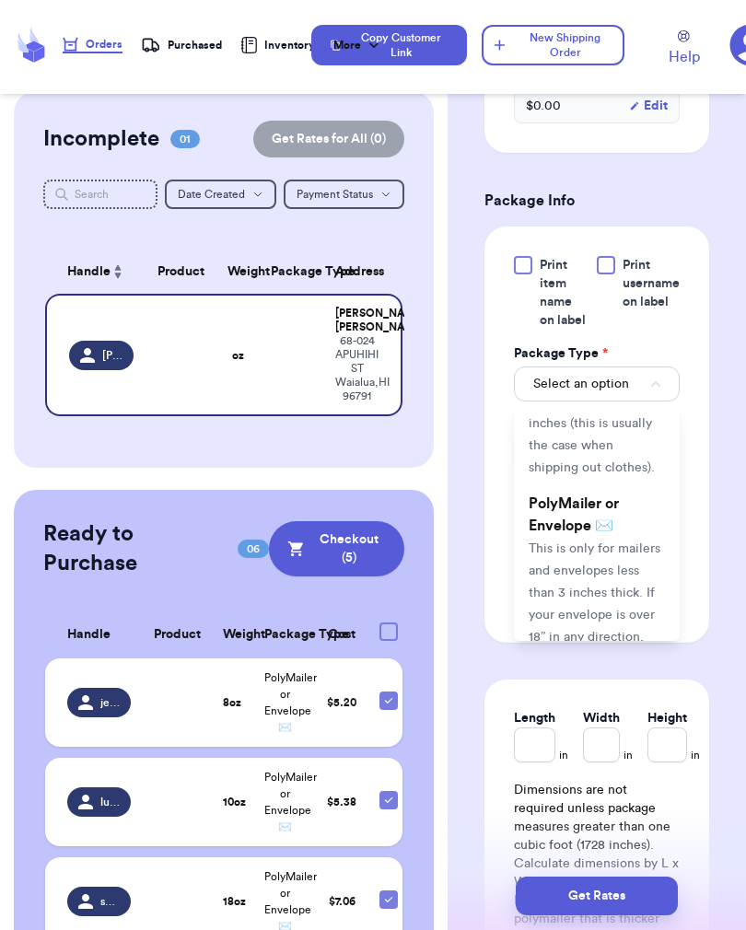
click at [585, 590] on span "This is only for mailers and envelopes less than 3 inches thick. If your envelo…" at bounding box center [594, 626] width 132 height 168
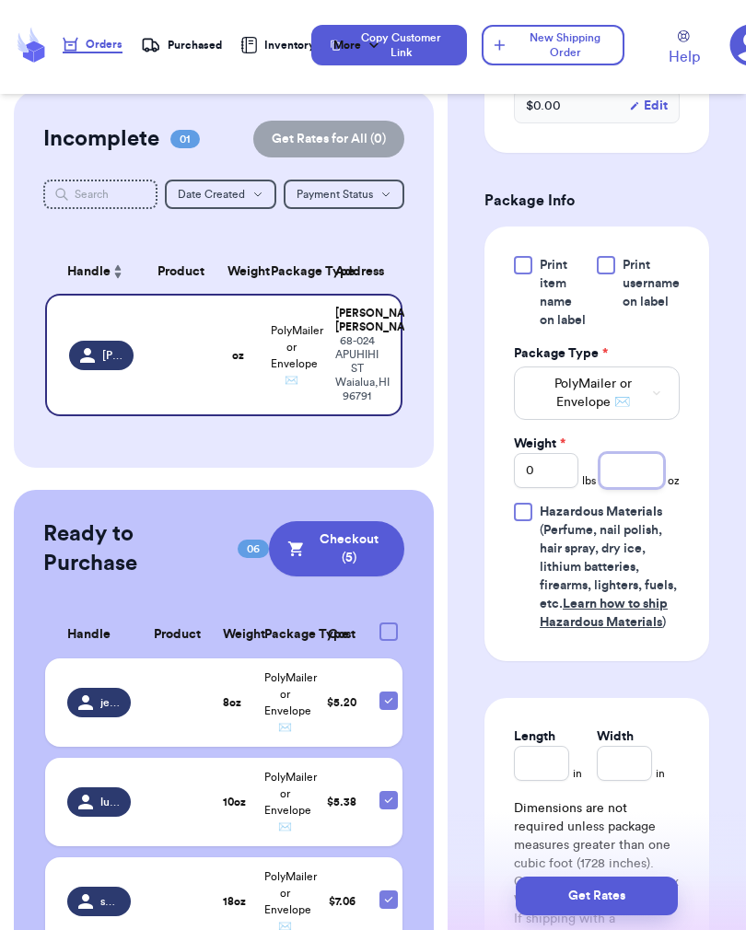
click at [637, 488] on input "number" at bounding box center [631, 470] width 64 height 35
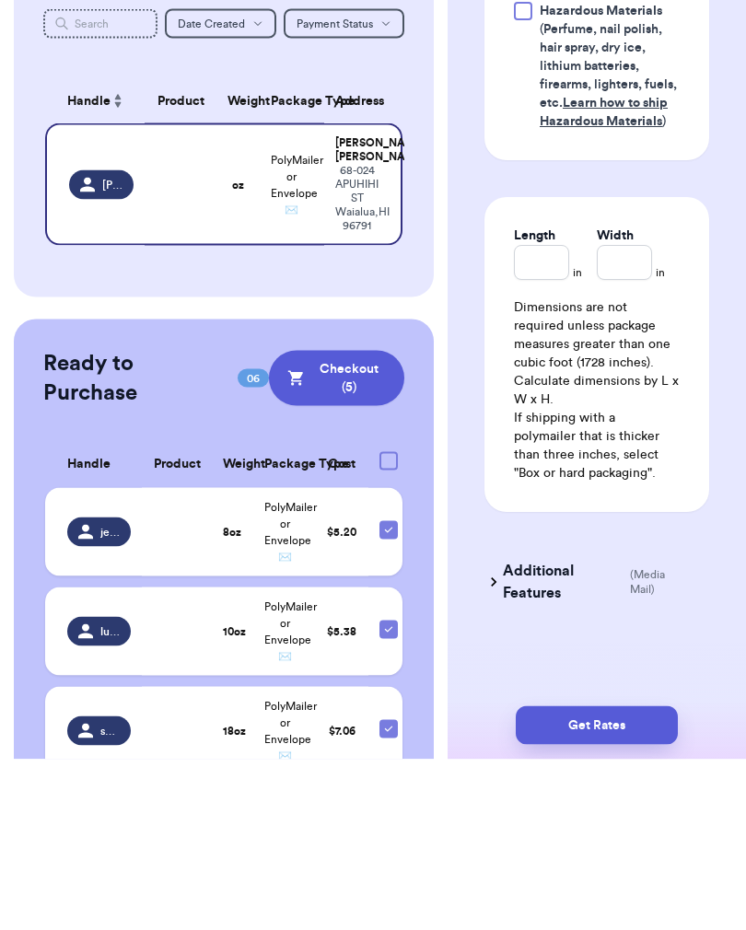
scroll to position [29, 0]
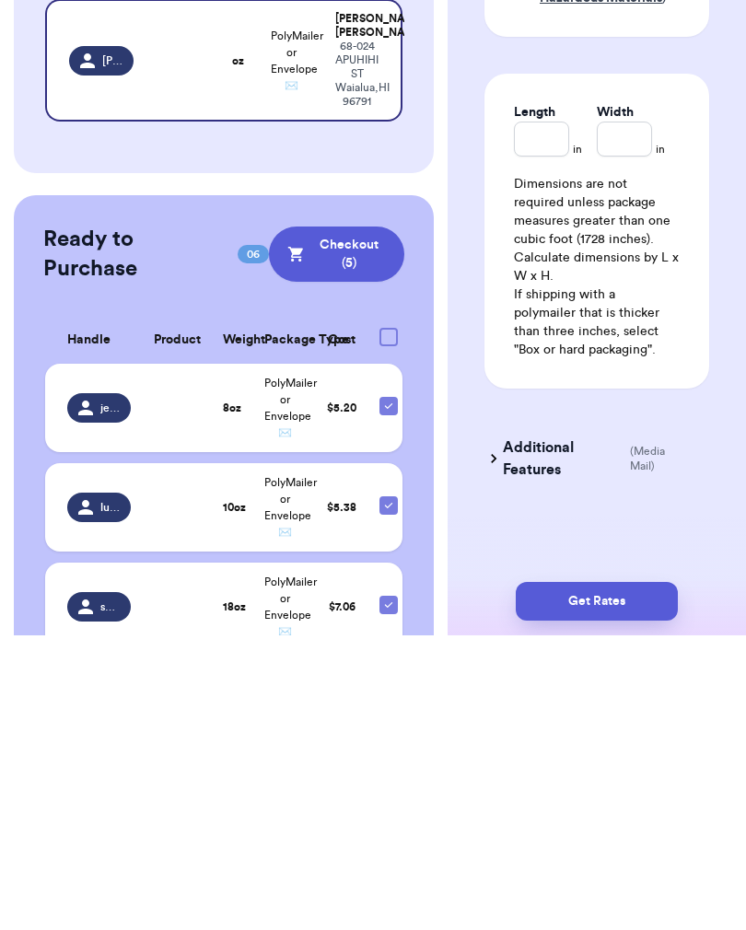
type input "9"
click at [575, 876] on button "Get Rates" at bounding box center [596, 895] width 162 height 39
